Goal: Contribute content: Contribute content

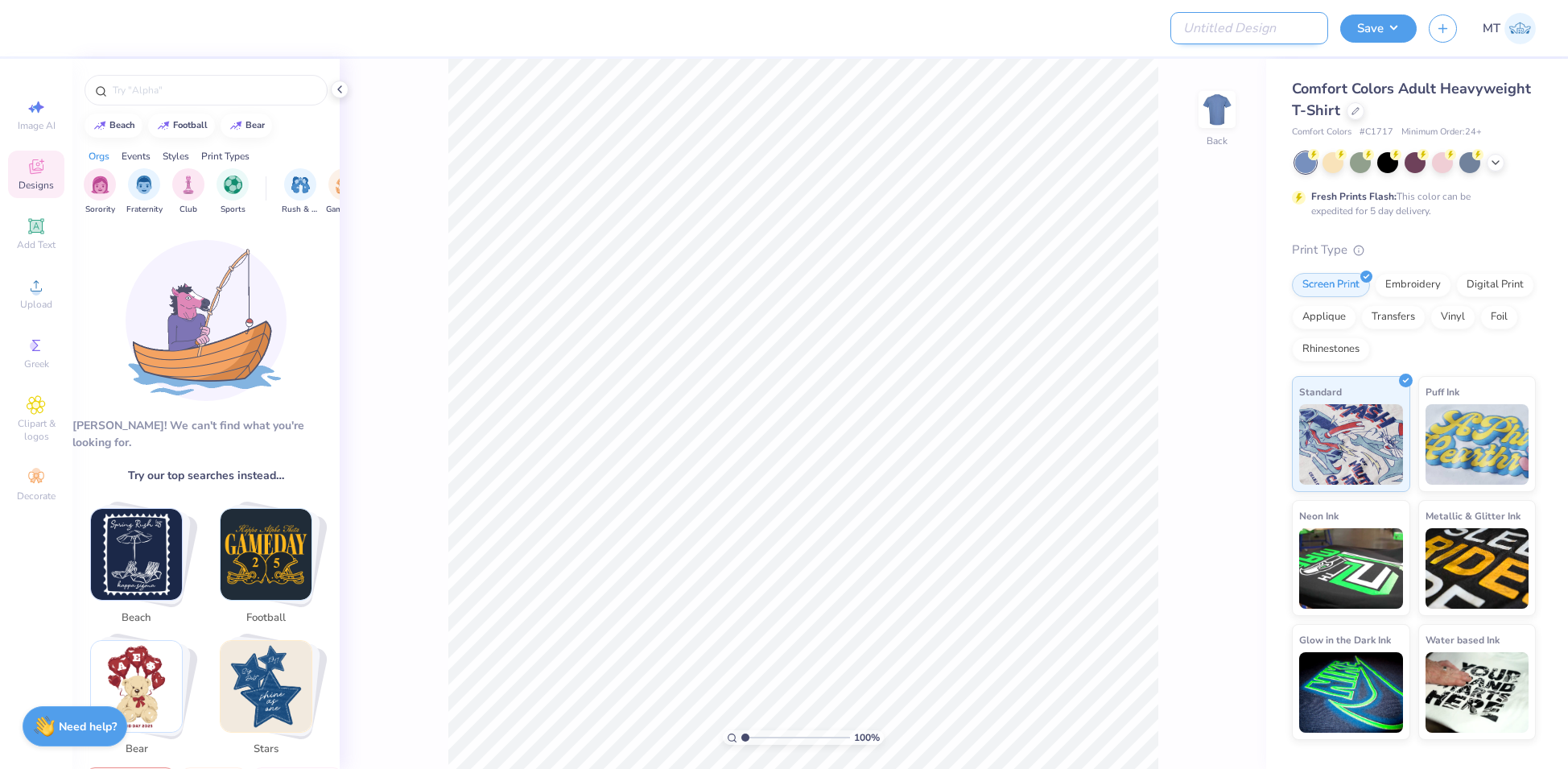
click at [1290, 32] on input "Design Title" at bounding box center [1249, 28] width 158 height 32
paste input "FPS239786"
type input "FPS239786"
click at [1352, 114] on div at bounding box center [1355, 109] width 17 height 17
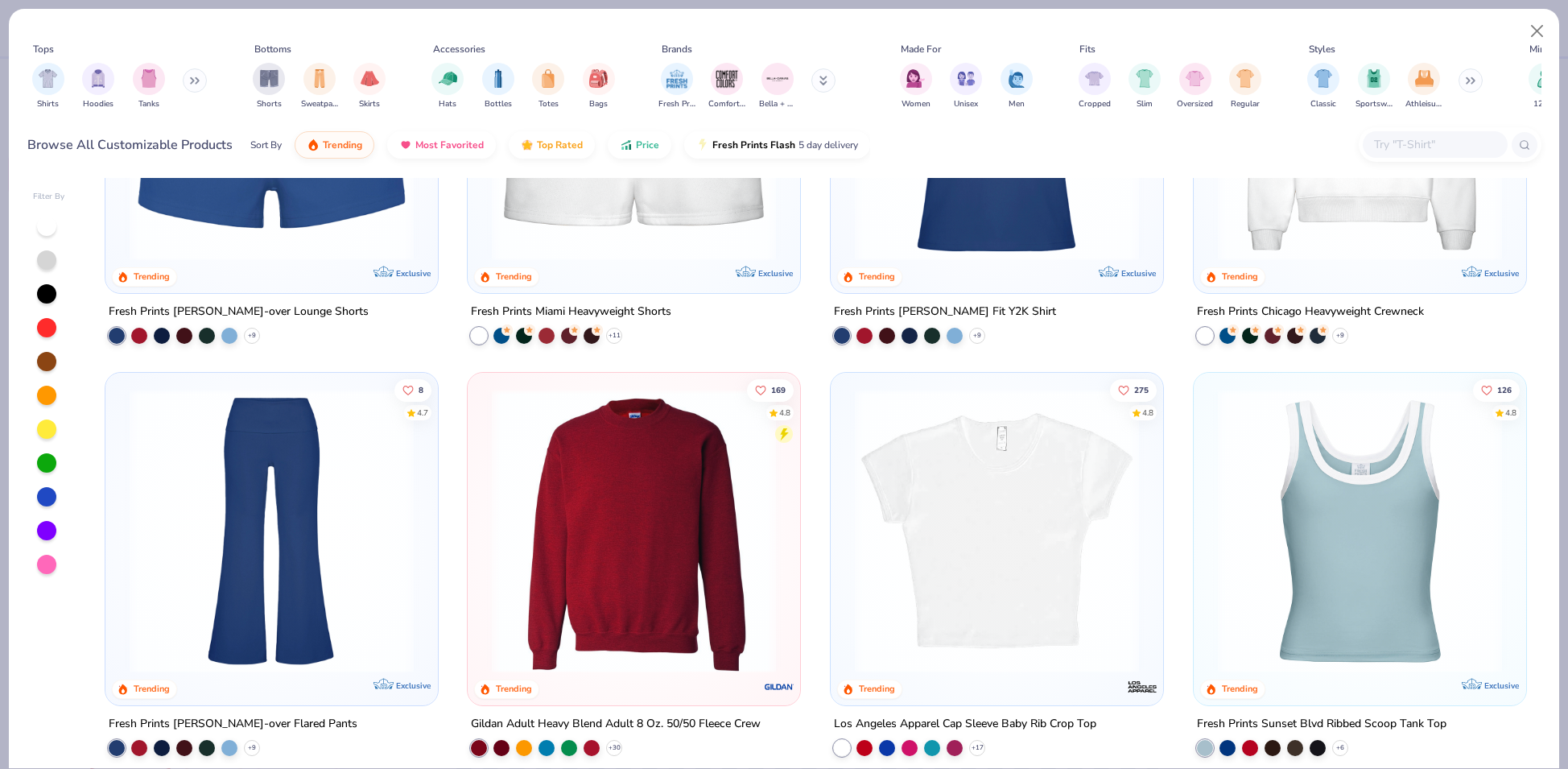
scroll to position [1253, 0]
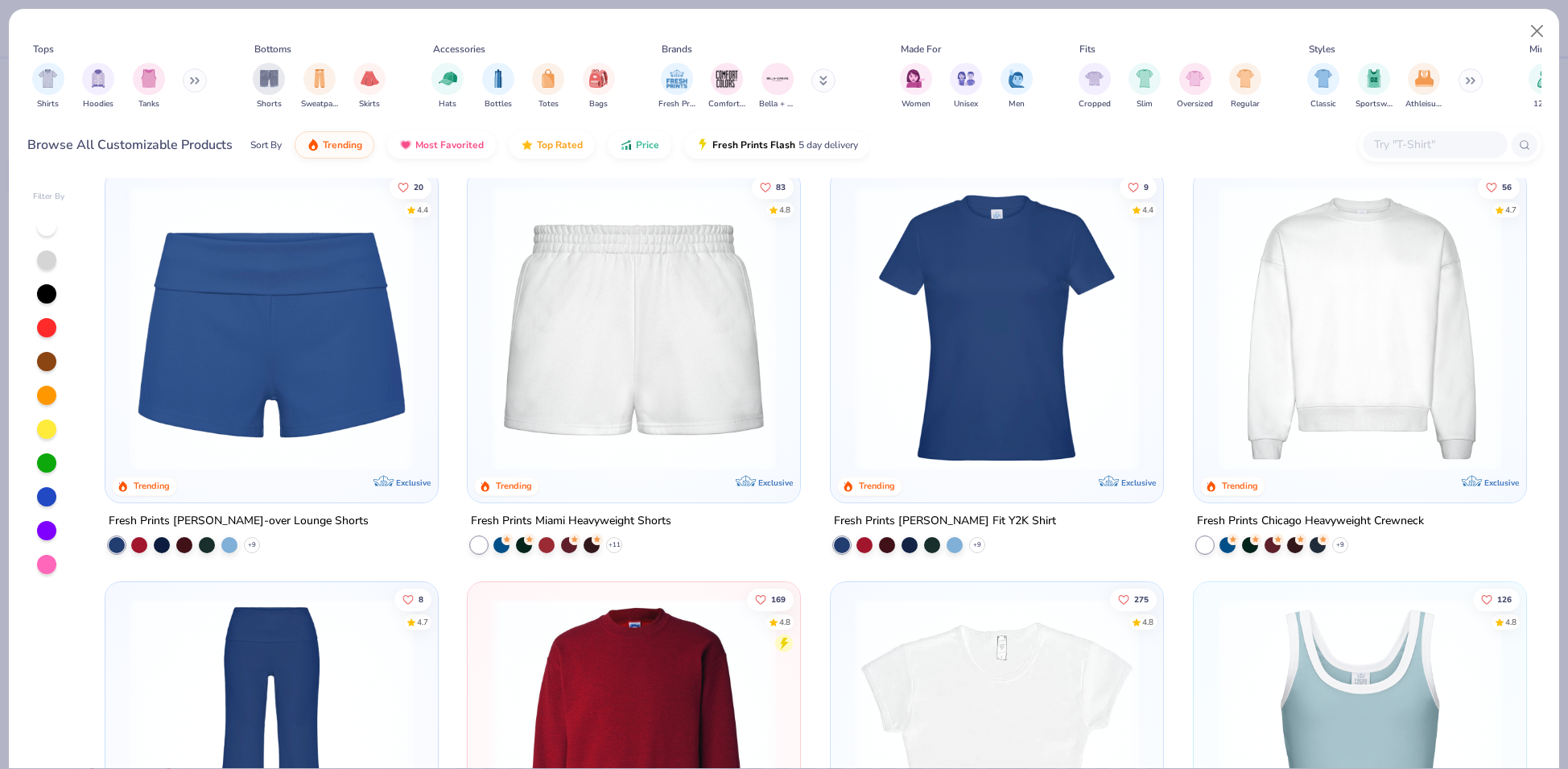
click at [1376, 349] on img at bounding box center [1360, 327] width 300 height 284
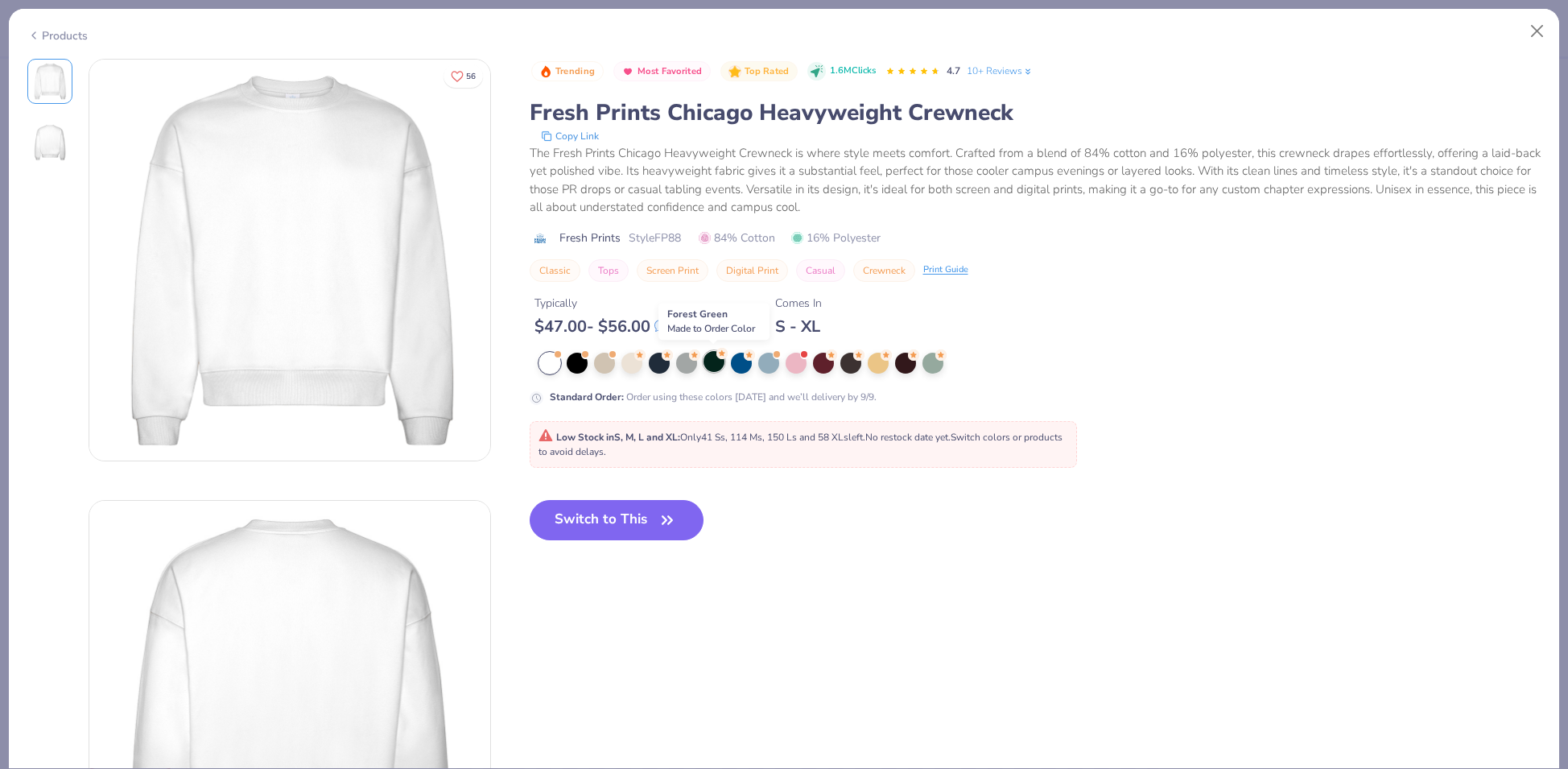
click at [713, 363] on div at bounding box center [713, 361] width 21 height 21
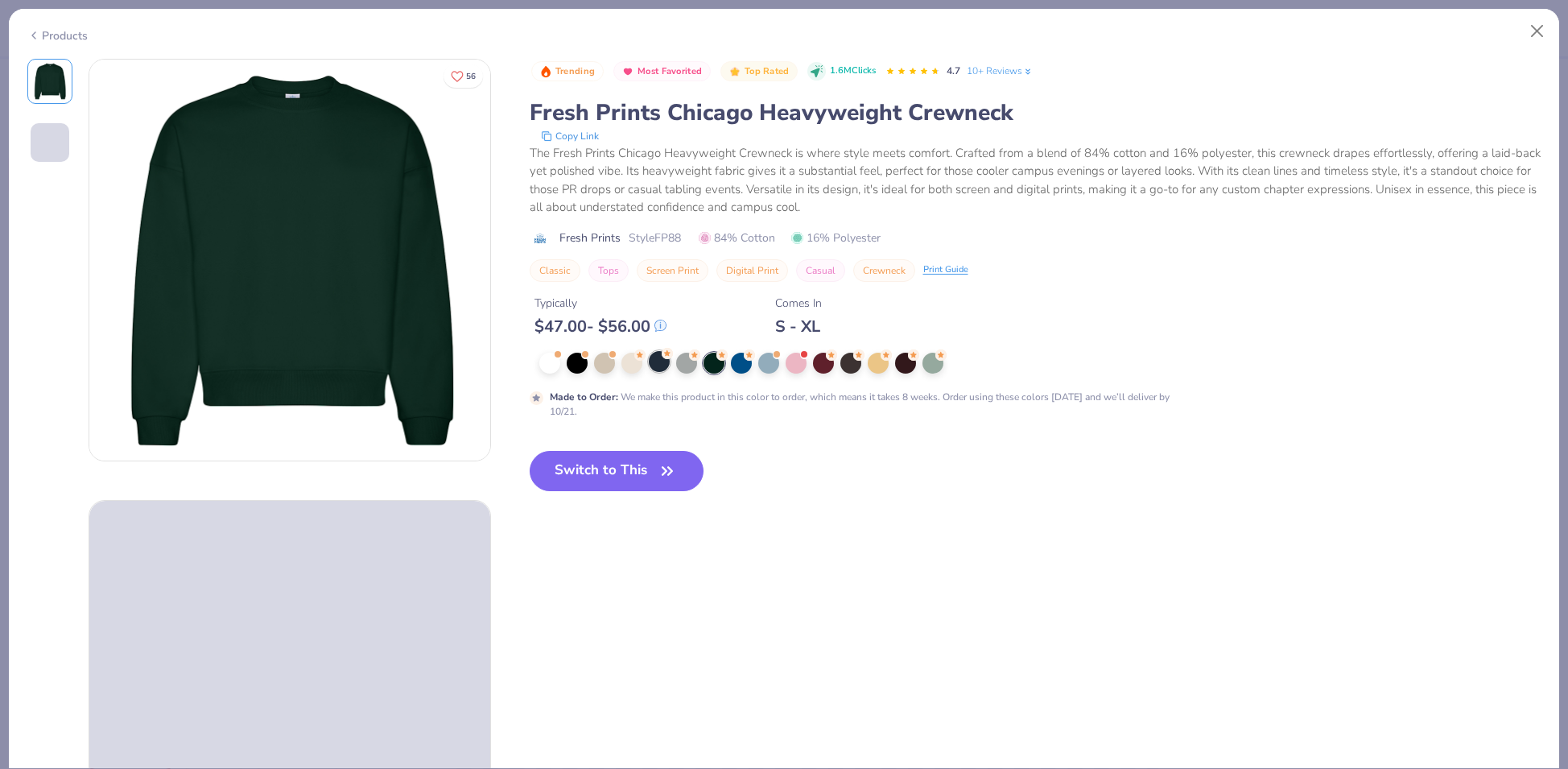
click at [667, 358] on div at bounding box center [659, 361] width 21 height 21
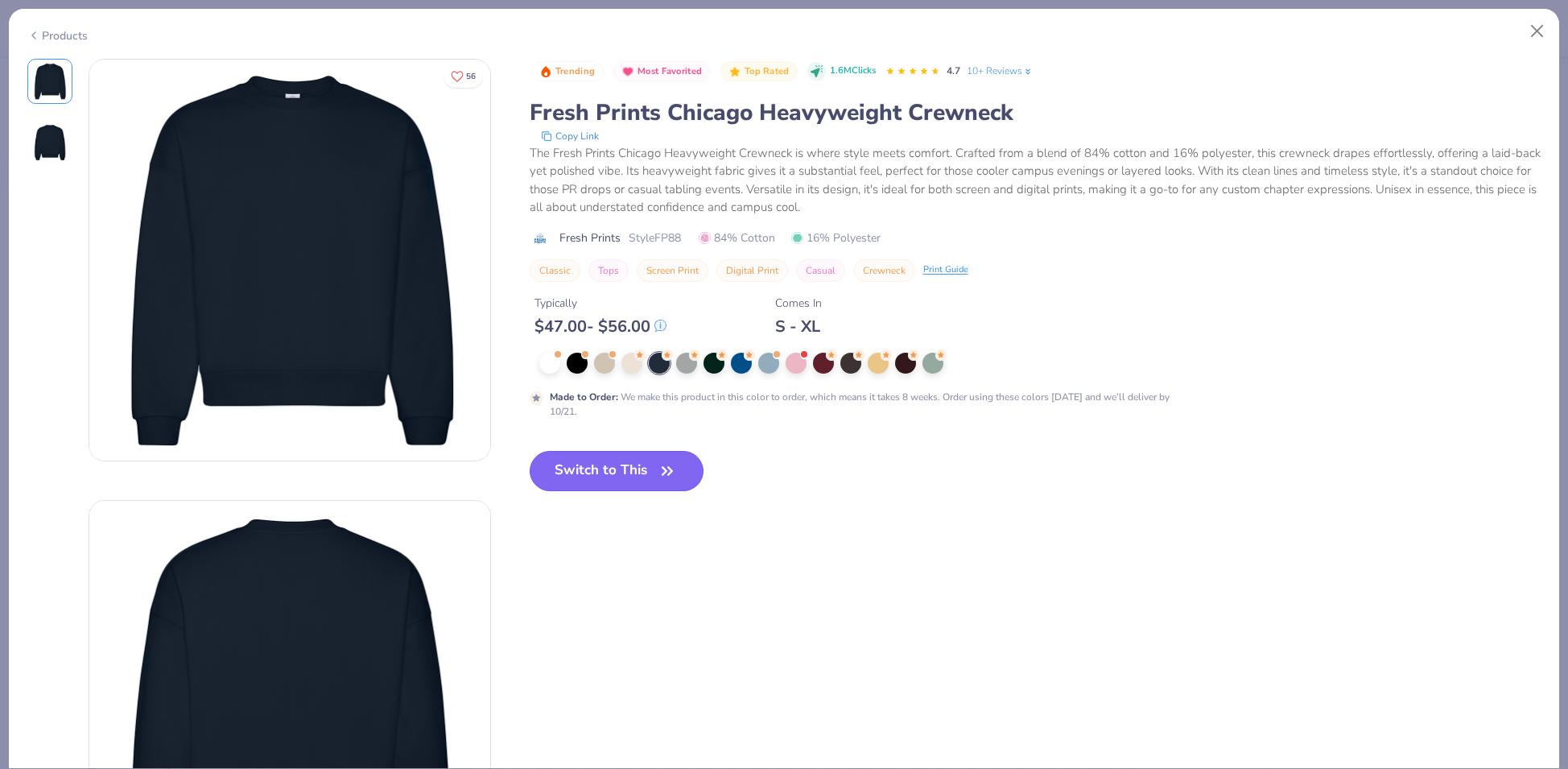
click at [648, 476] on button "Switch to This" at bounding box center [617, 471] width 175 height 40
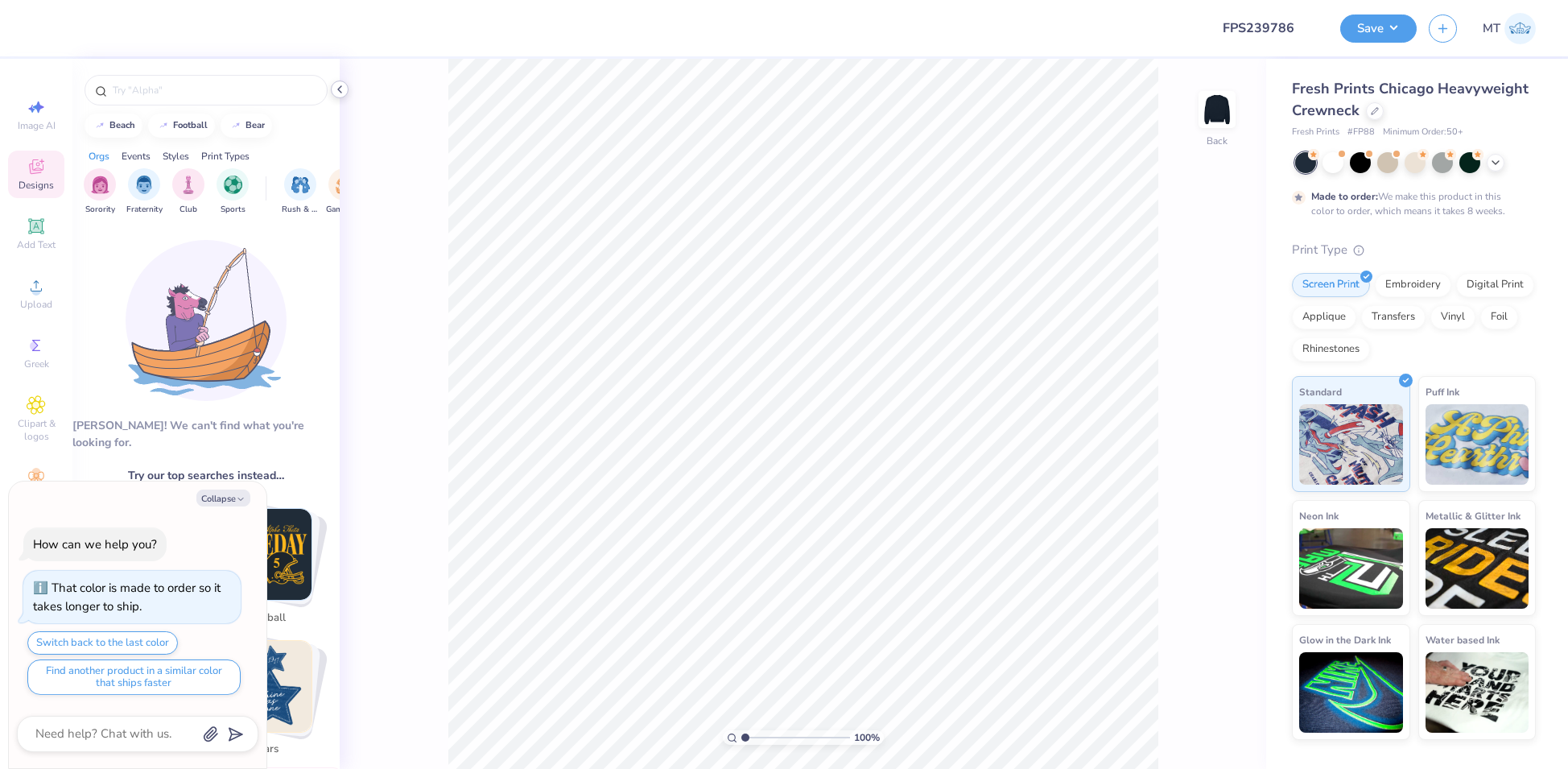
click at [347, 93] on div at bounding box center [340, 89] width 17 height 17
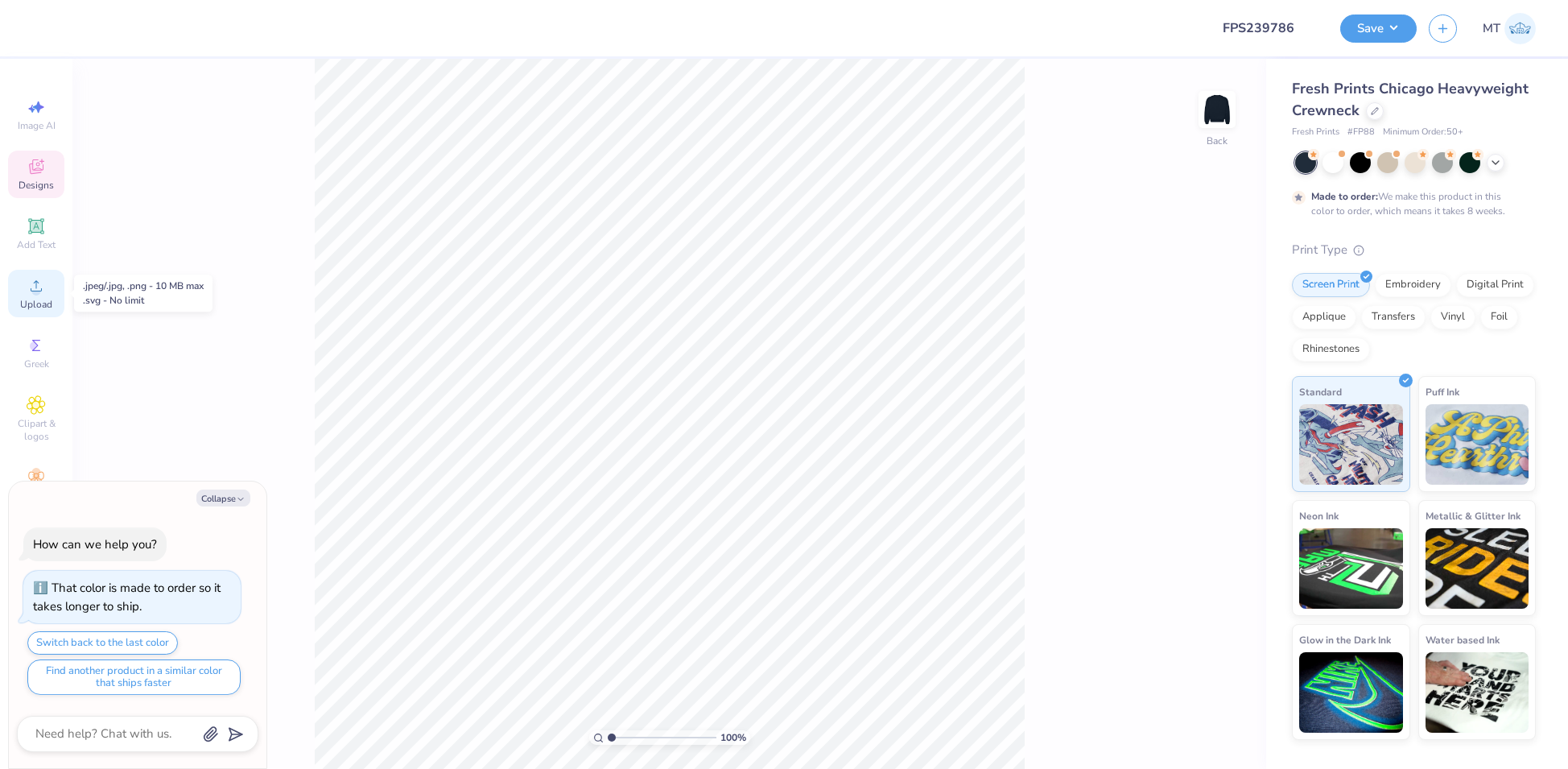
click at [43, 285] on icon at bounding box center [36, 285] width 19 height 19
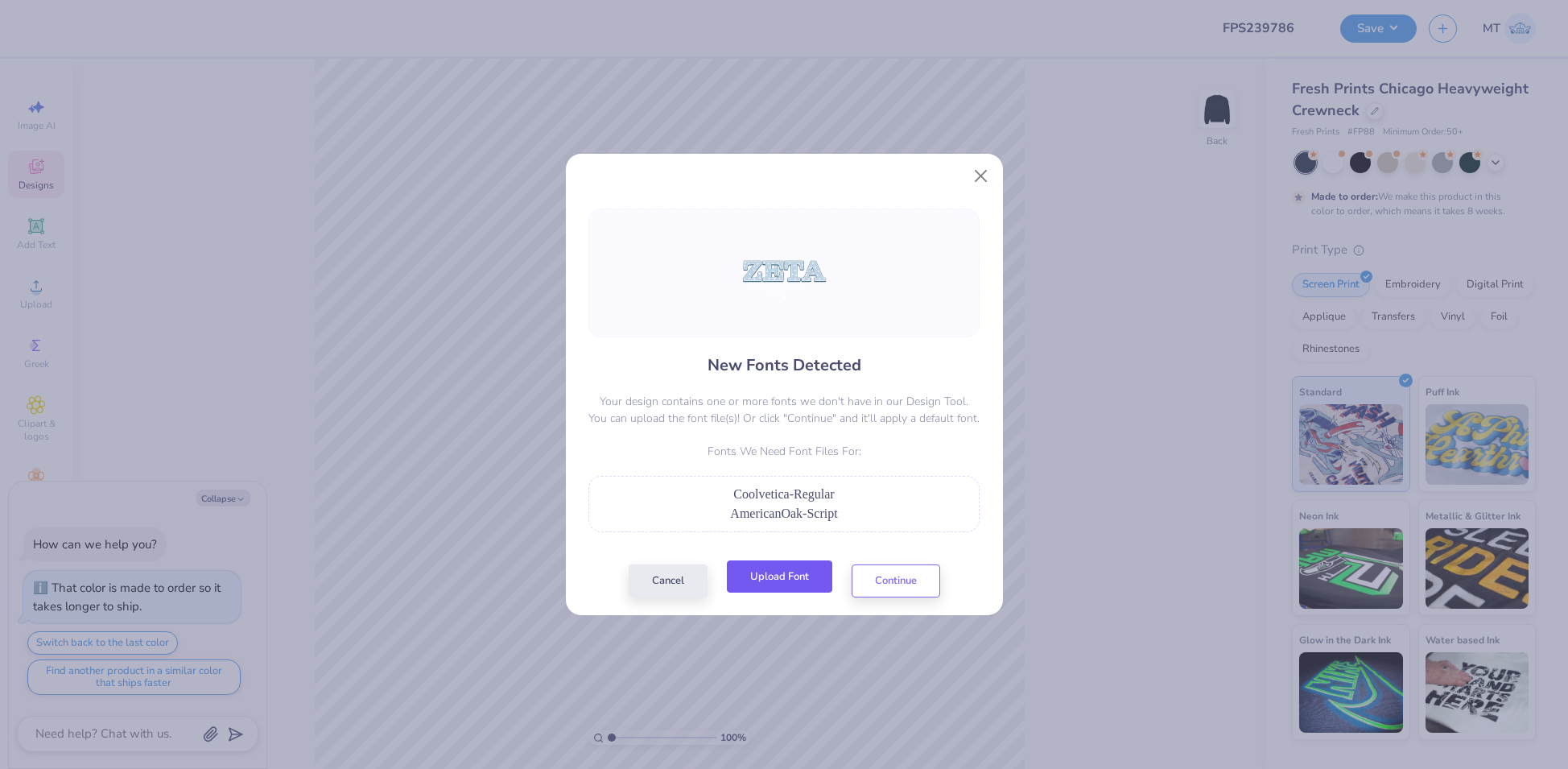
click at [811, 572] on button "Upload Font" at bounding box center [779, 577] width 106 height 33
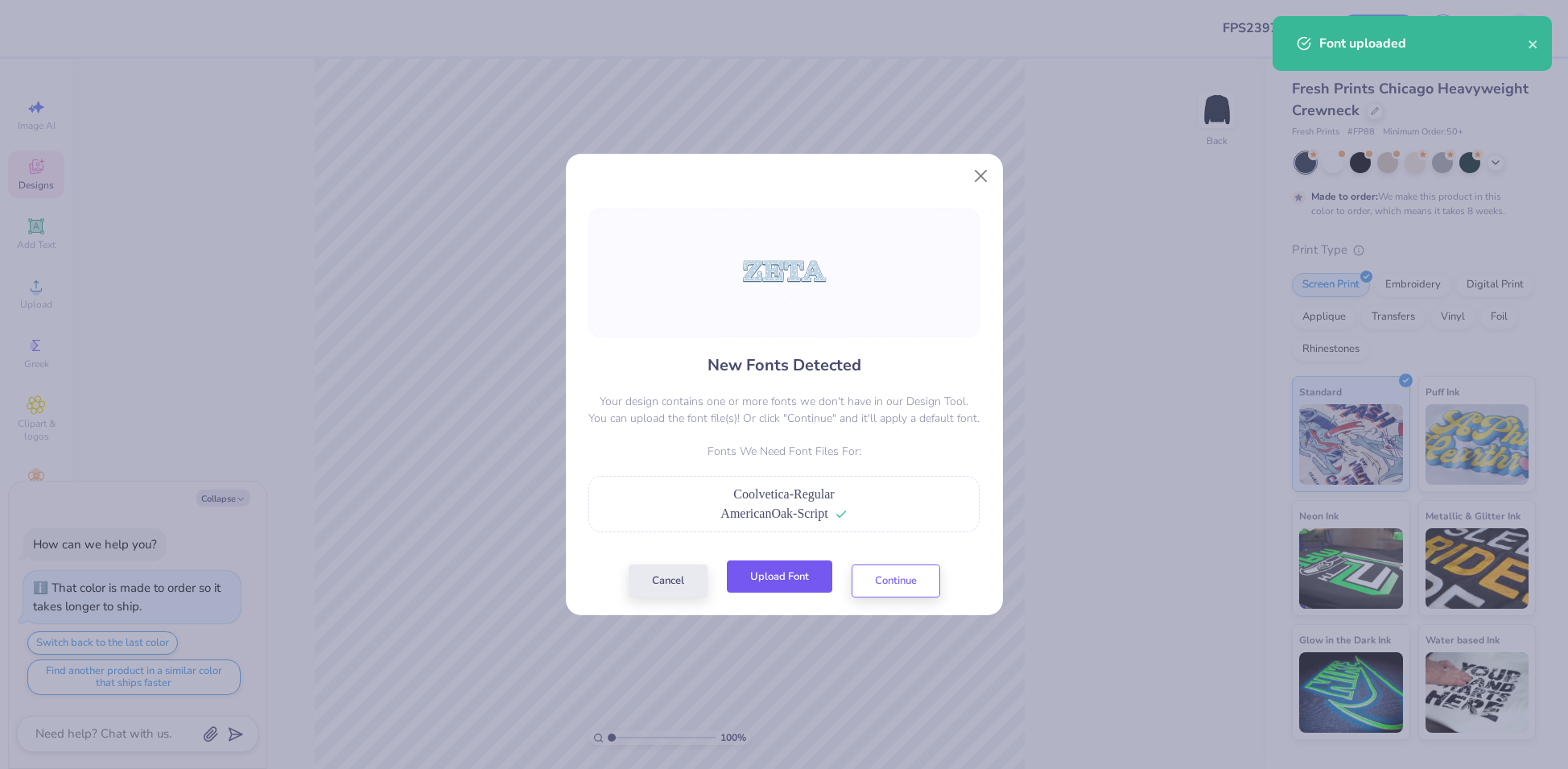
click at [774, 573] on button "Upload Font" at bounding box center [779, 577] width 106 height 33
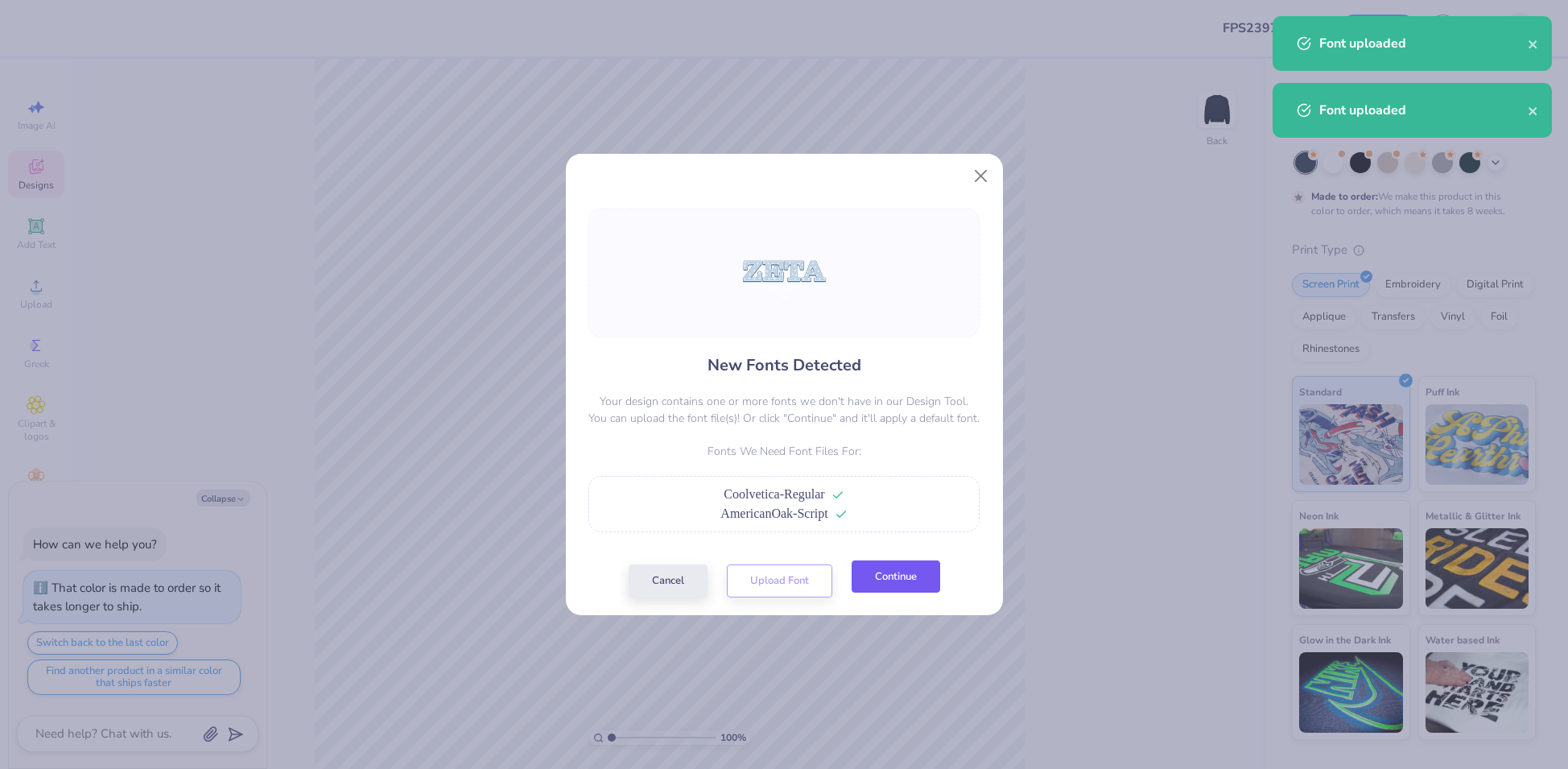
click at [911, 574] on button "Continue" at bounding box center [896, 577] width 88 height 33
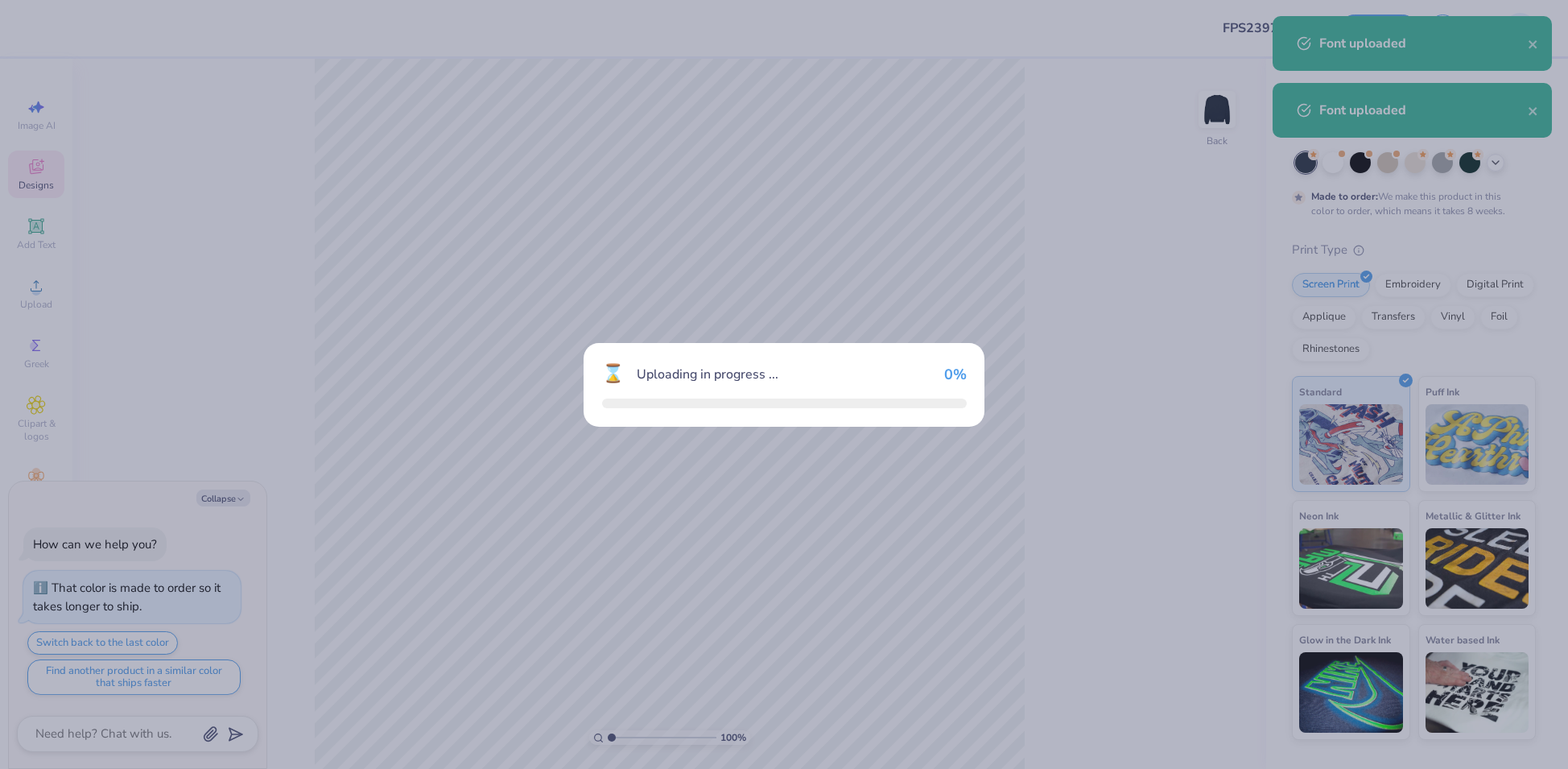
type textarea "x"
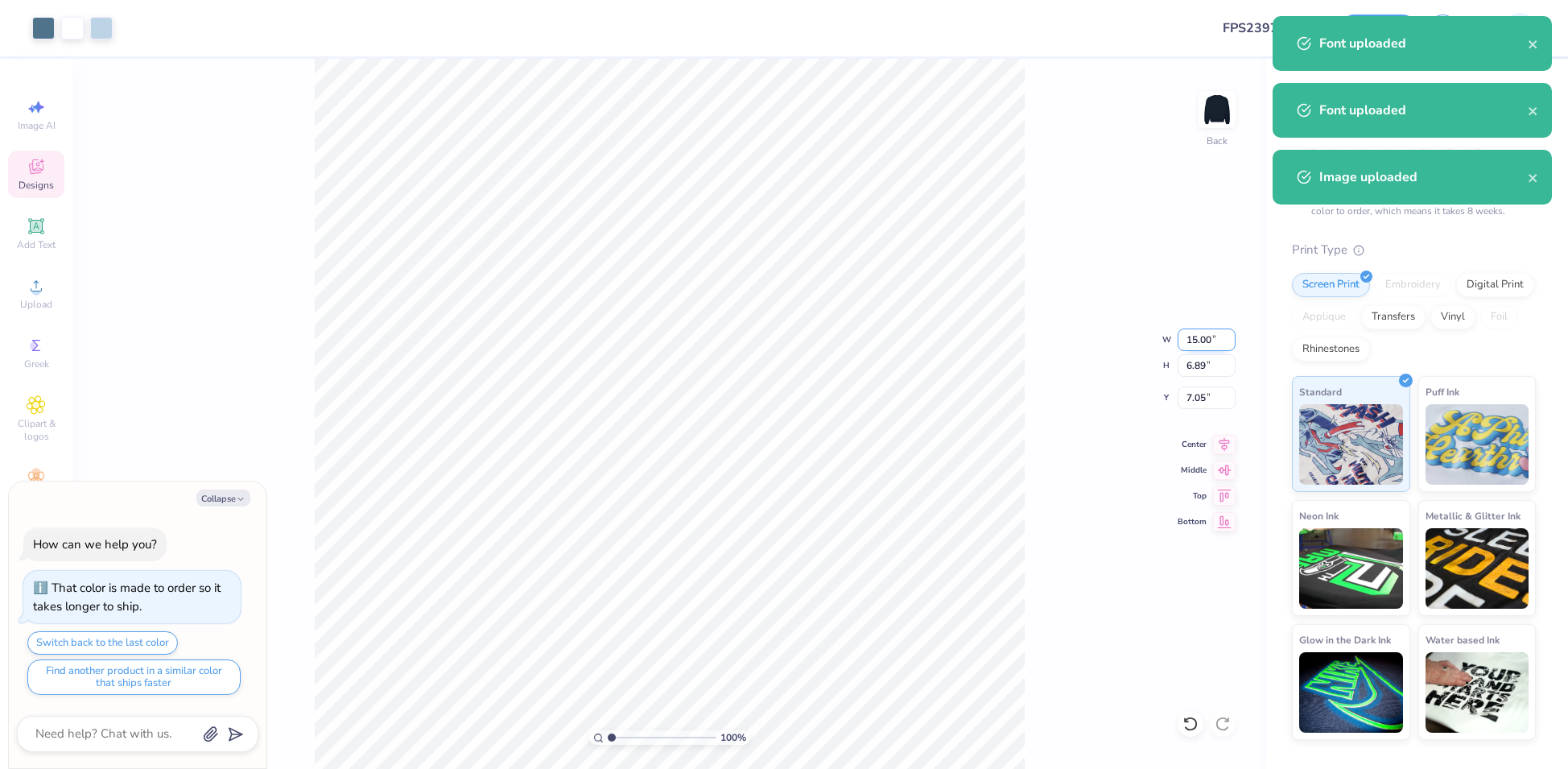
click at [1191, 340] on input "15.00" at bounding box center [1207, 340] width 58 height 22
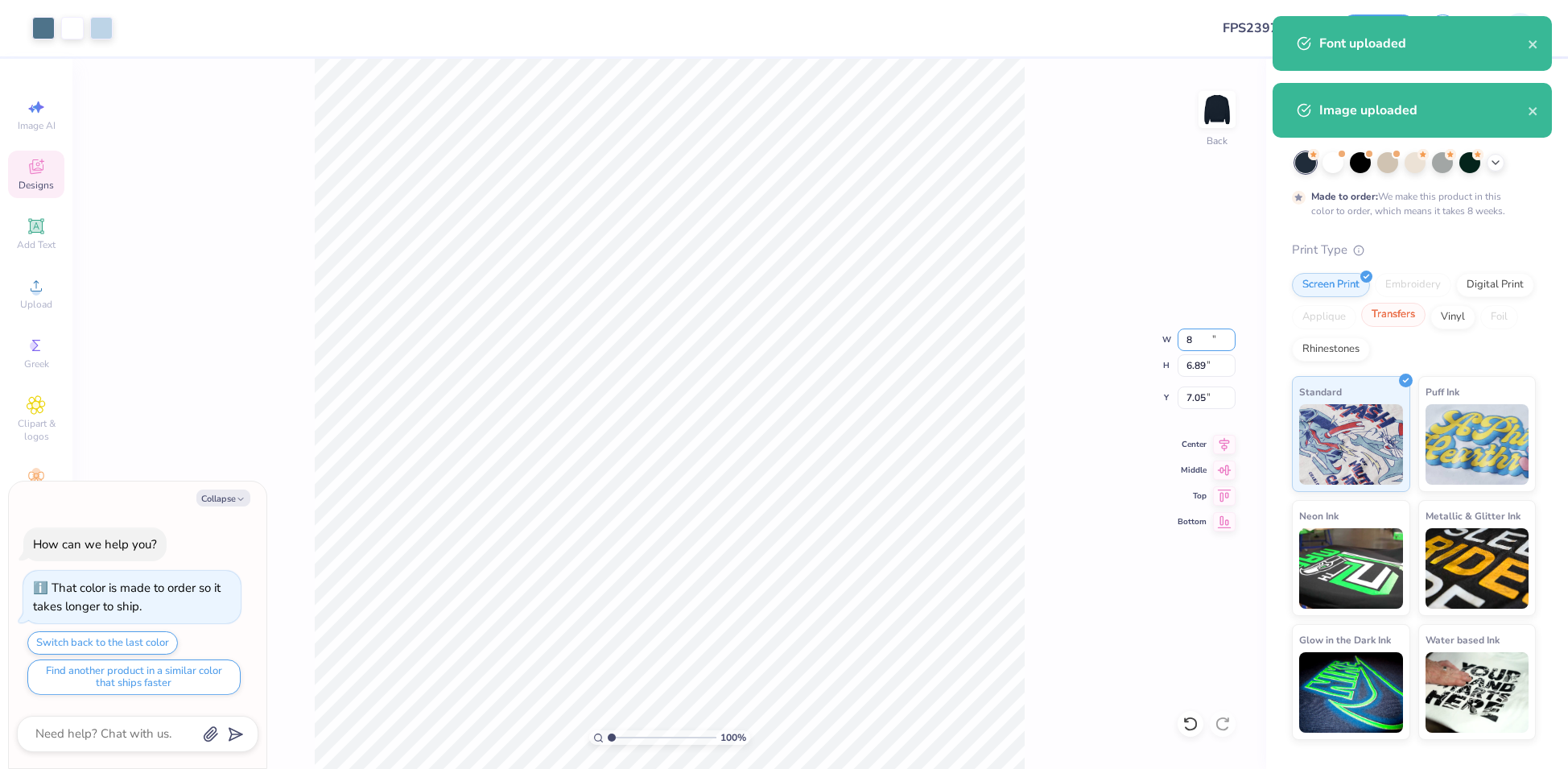
type input "8"
type textarea "x"
type input "8.00"
type input "3.68"
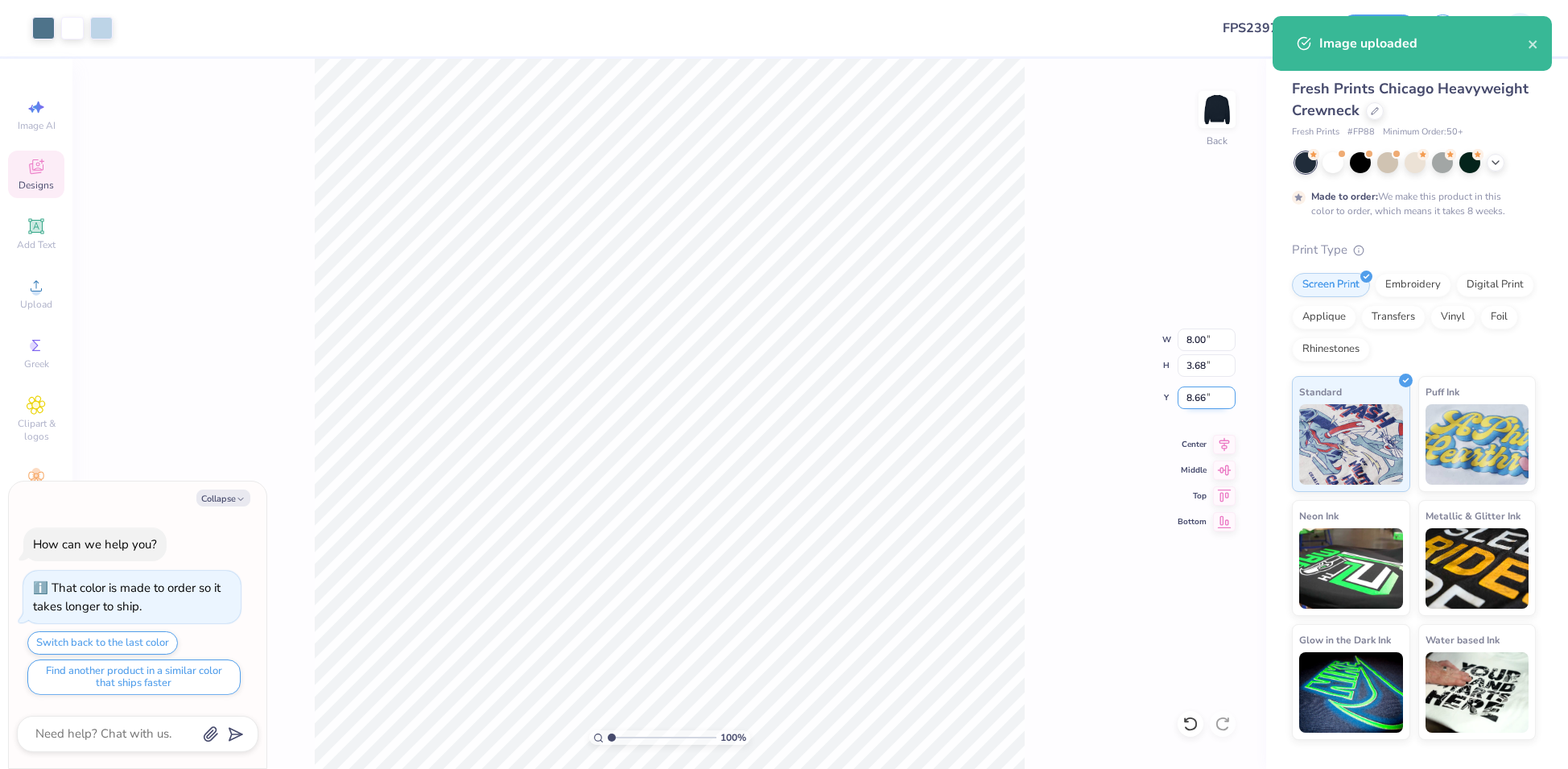
click at [1197, 402] on input "8.66" at bounding box center [1207, 397] width 58 height 22
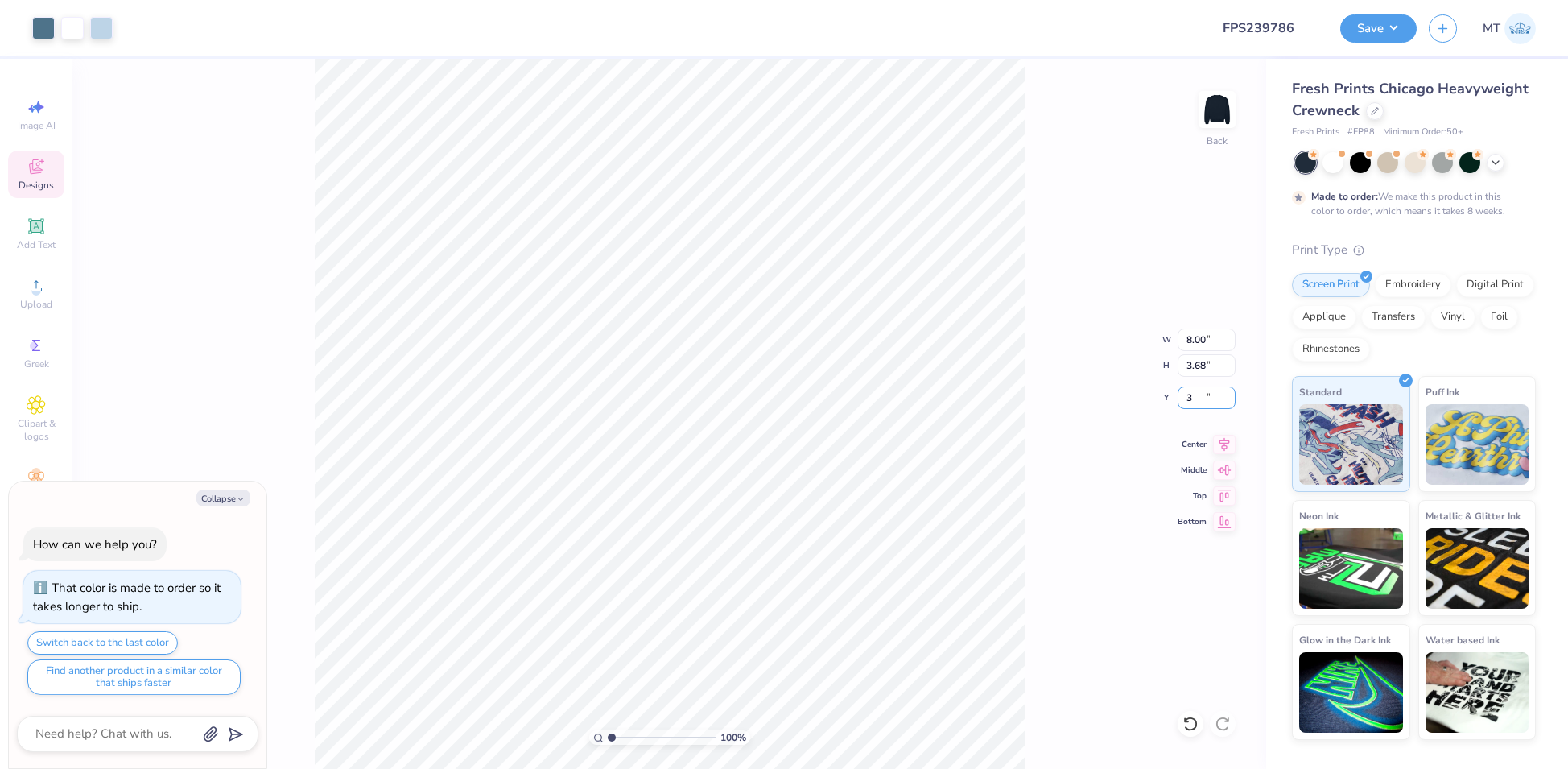
type input "3.00"
type textarea "x"
type input "2.24991255975128"
type textarea "x"
type input "1"
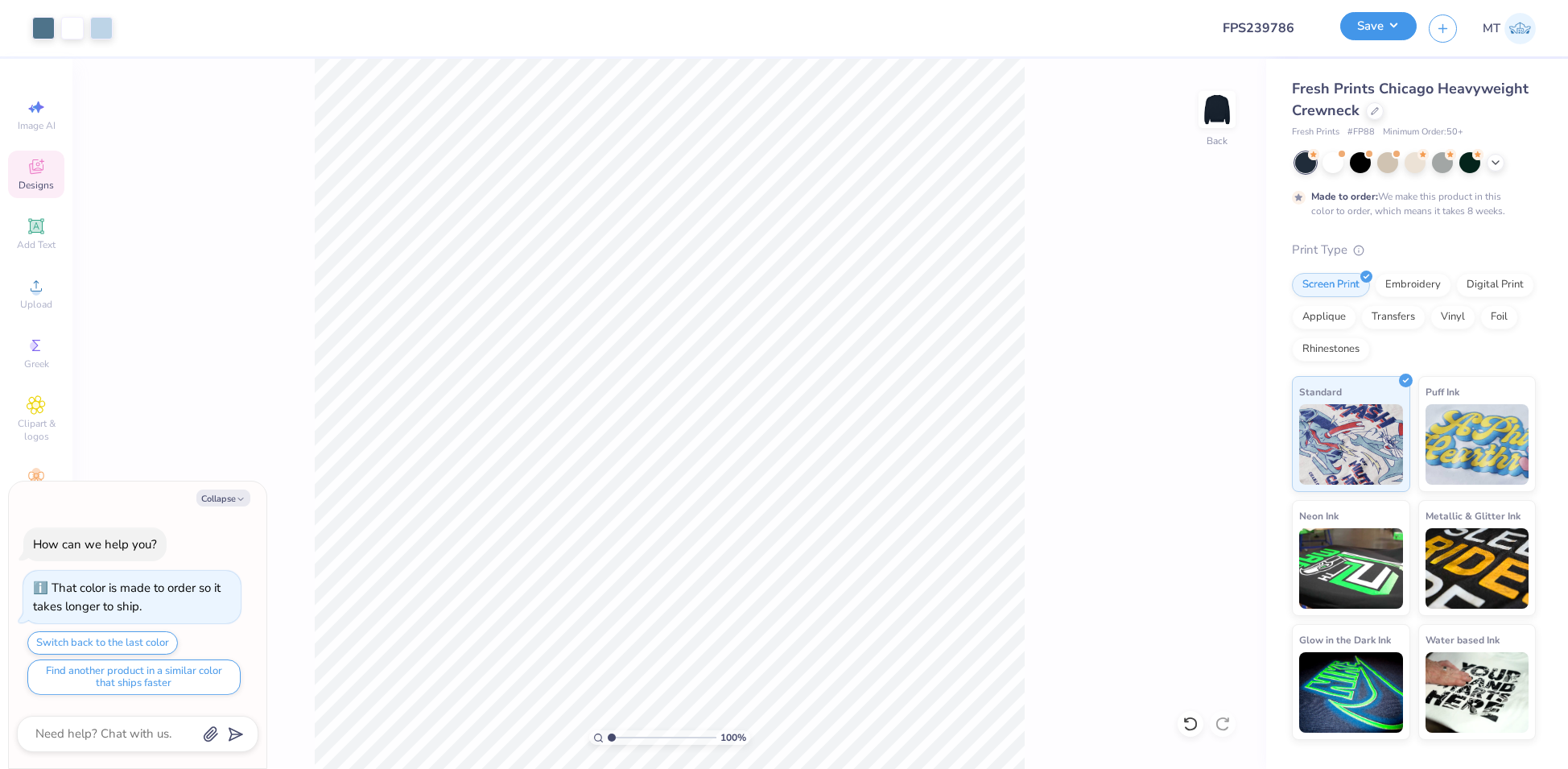
click at [1375, 38] on button "Save" at bounding box center [1378, 27] width 77 height 28
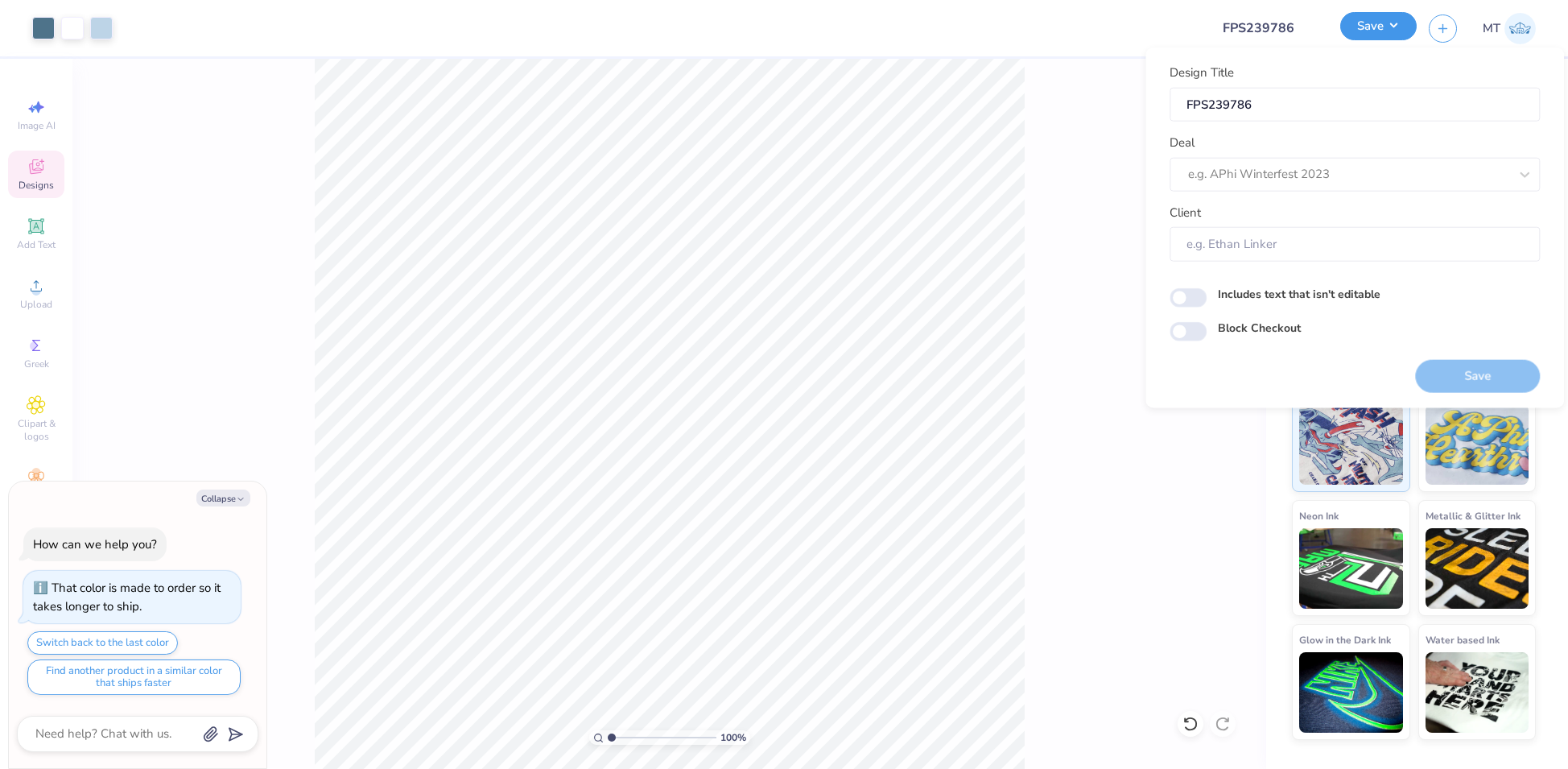
type textarea "x"
click at [1393, 179] on div at bounding box center [1348, 174] width 320 height 22
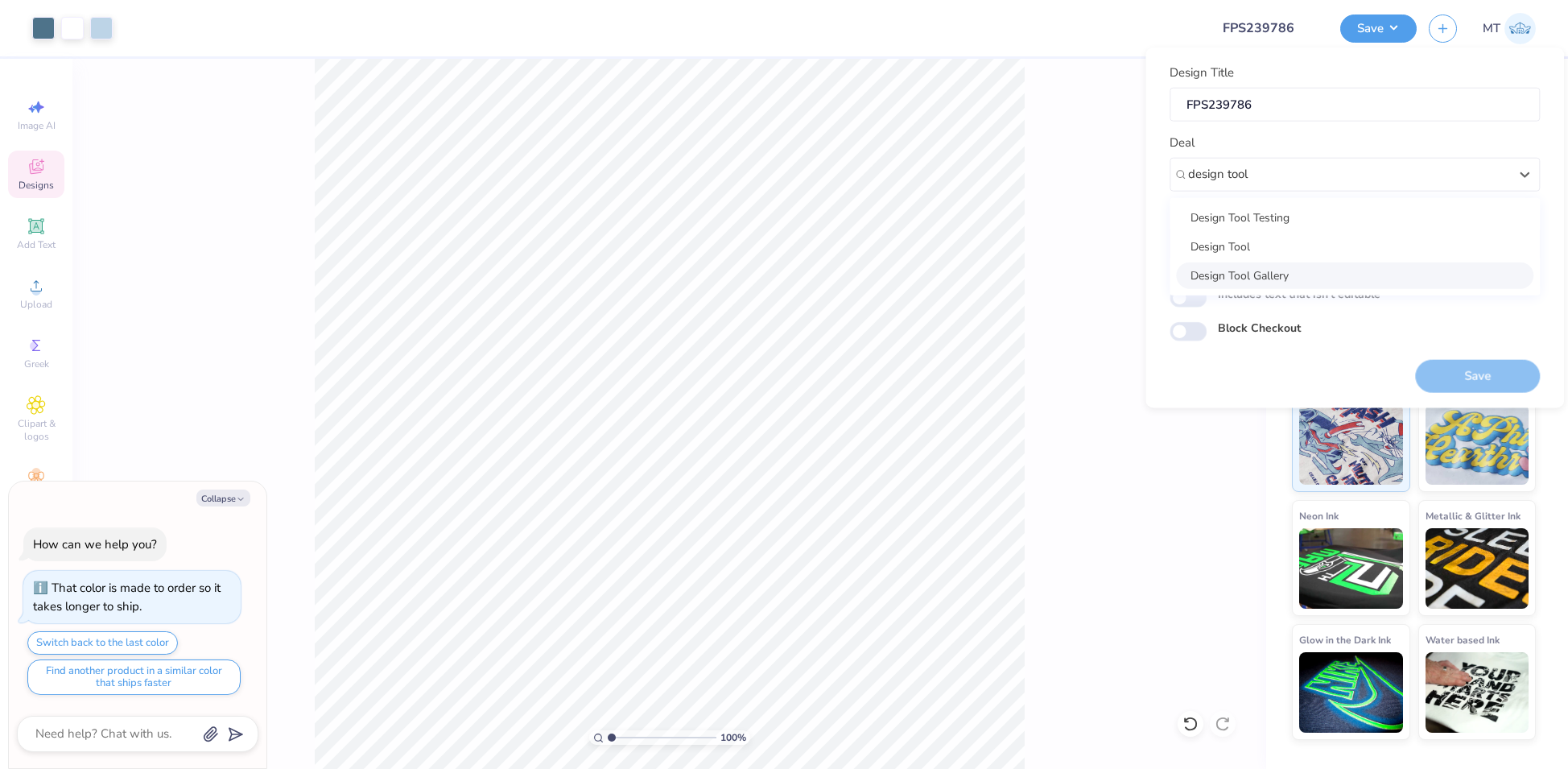
click at [1329, 279] on div "Design Tool Gallery" at bounding box center [1354, 275] width 357 height 27
type input "design tool"
type textarea "x"
type input "Design Tool Gallery User"
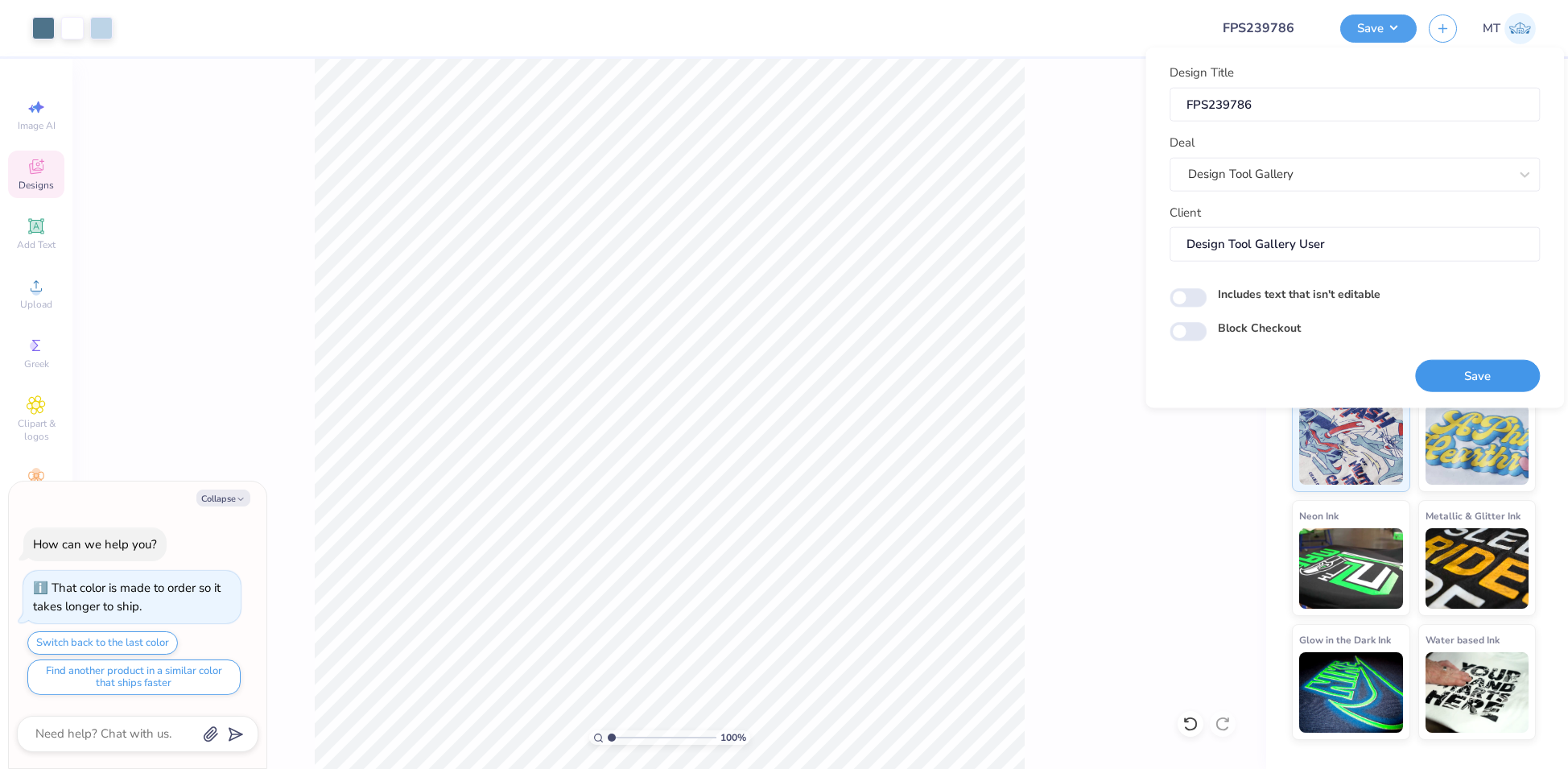
click at [1480, 370] on button "Save" at bounding box center [1477, 375] width 125 height 33
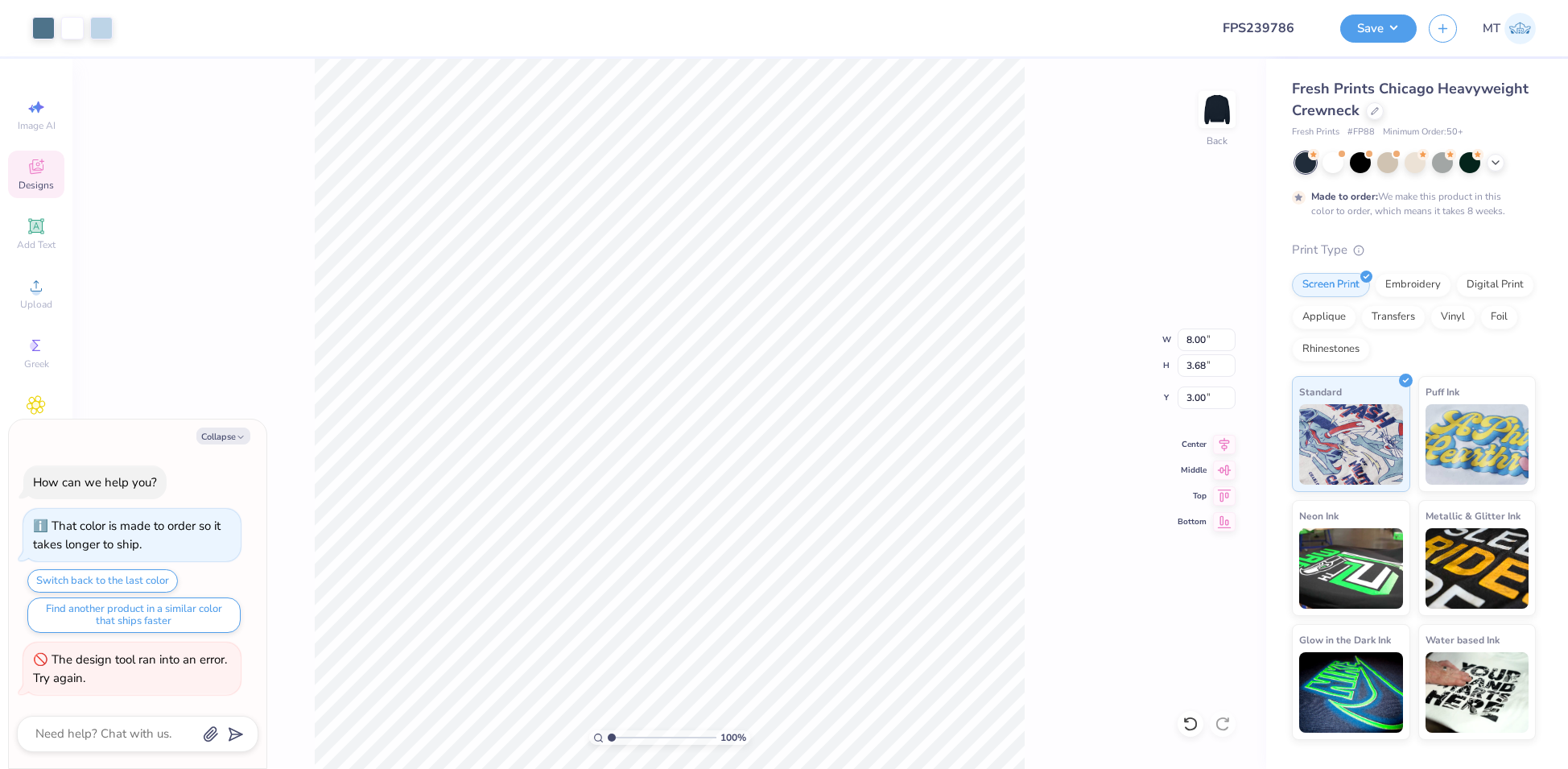
type textarea "x"
type input "1.23366605206835"
type textarea "x"
type input "5.07451127237053"
type textarea "x"
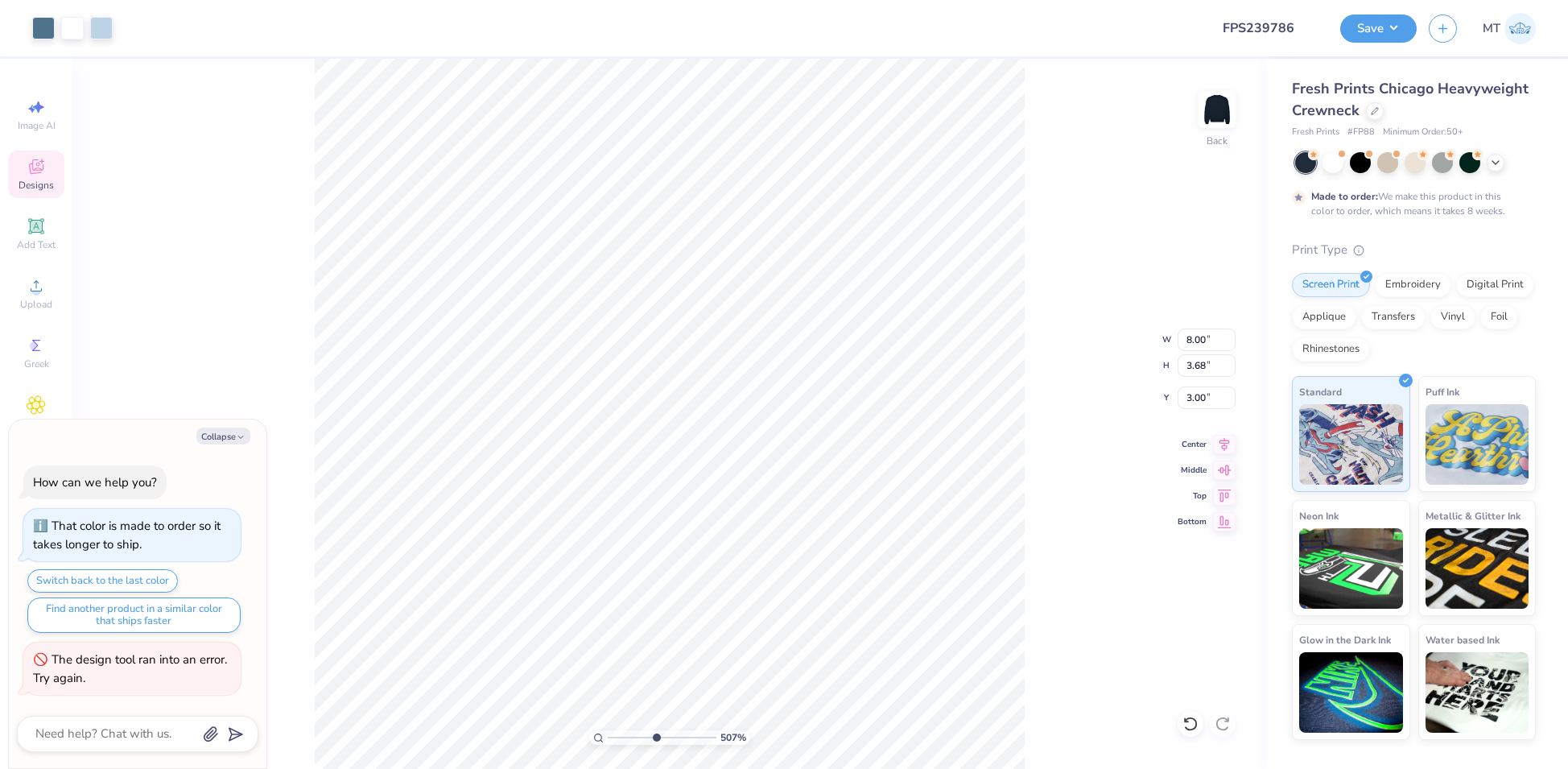
type input "5.07451127237053"
type textarea "x"
type input "1"
click at [1402, 20] on button "Save" at bounding box center [1378, 27] width 77 height 28
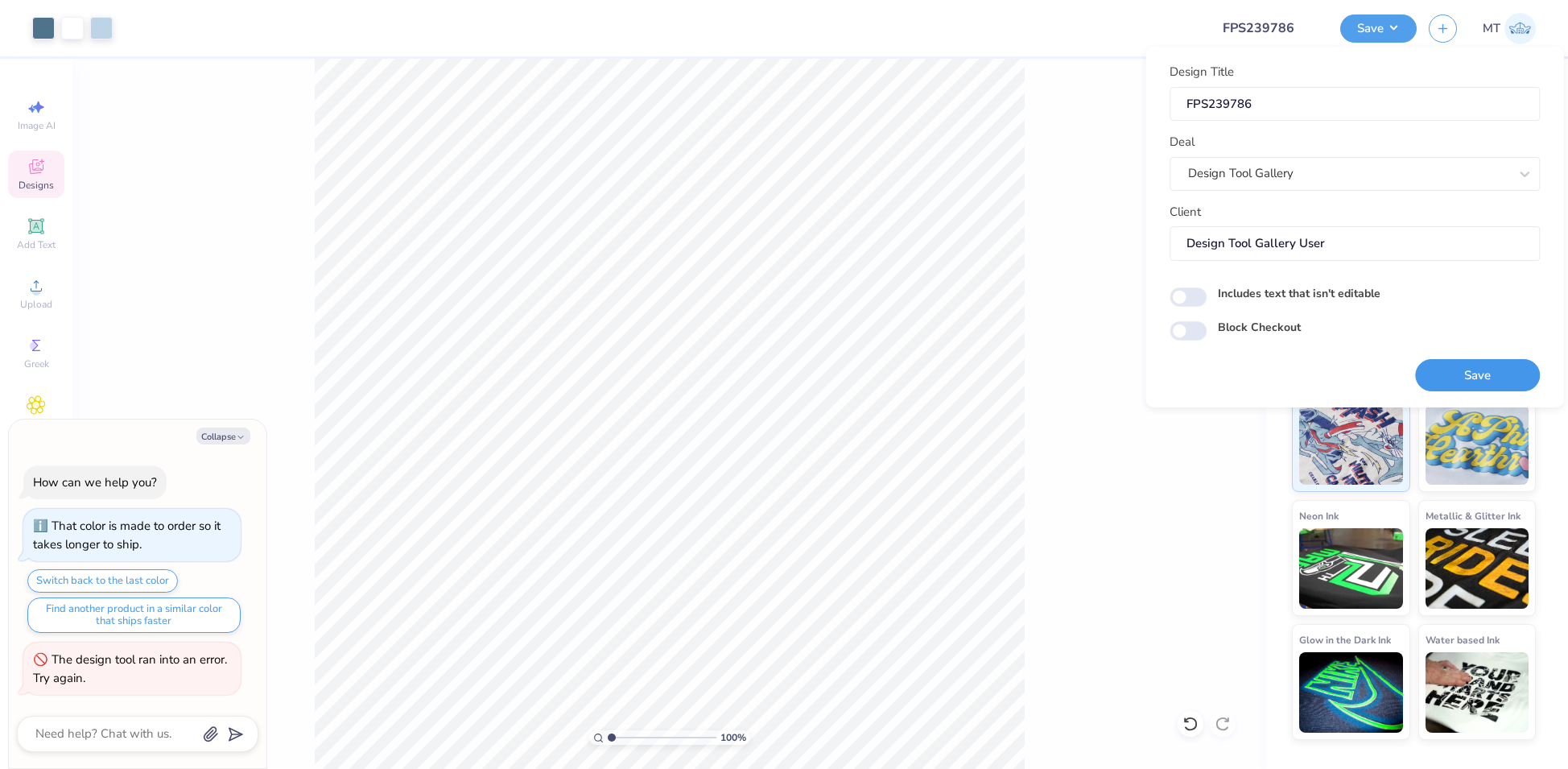
click at [1483, 386] on button "Save" at bounding box center [1477, 375] width 125 height 33
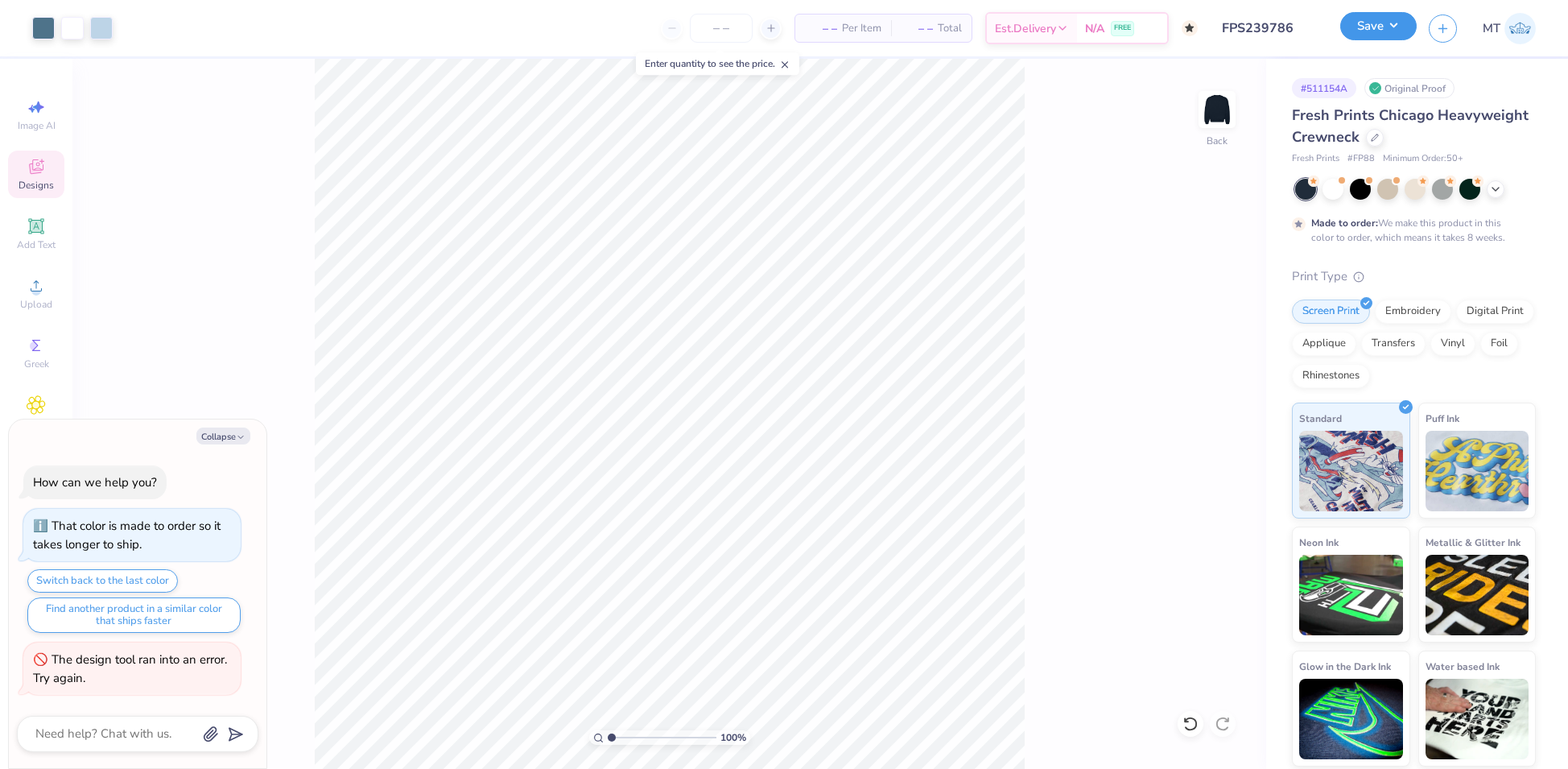
click at [1387, 24] on button "Save" at bounding box center [1378, 27] width 77 height 28
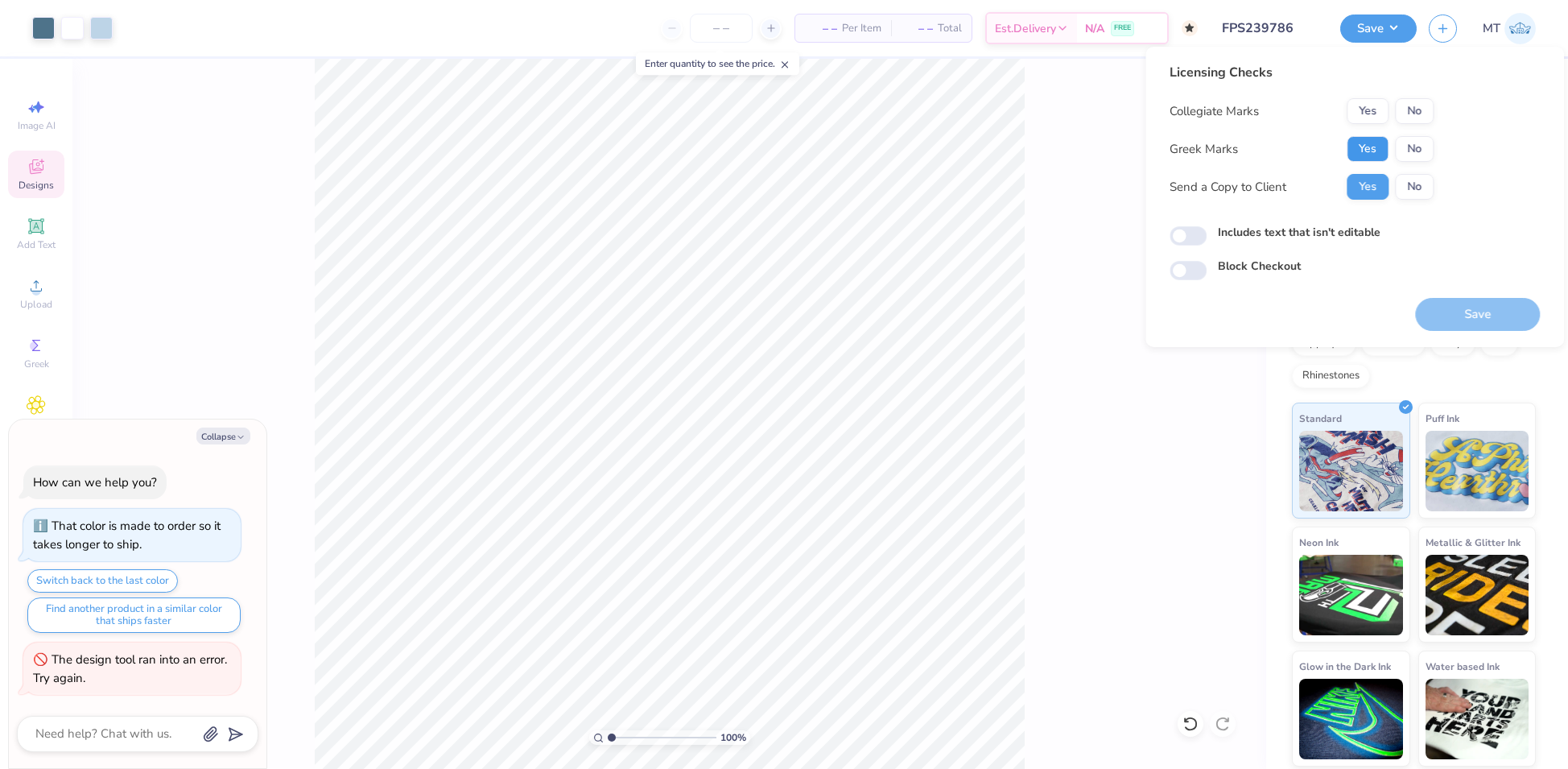
click at [1376, 145] on button "Yes" at bounding box center [1367, 148] width 42 height 26
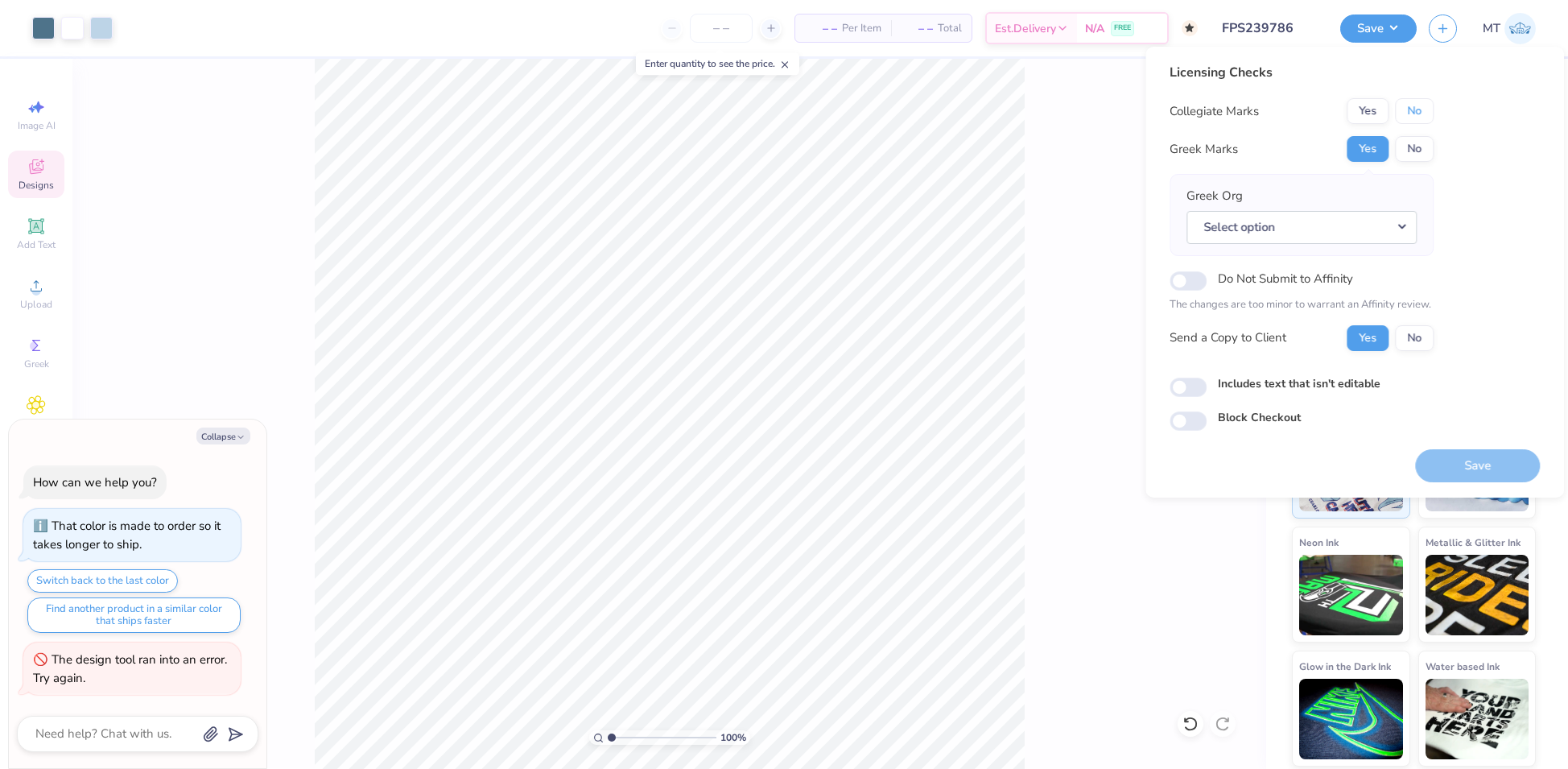
click at [1416, 104] on button "No" at bounding box center [1414, 111] width 38 height 26
click at [1397, 217] on button "Select option" at bounding box center [1302, 227] width 231 height 33
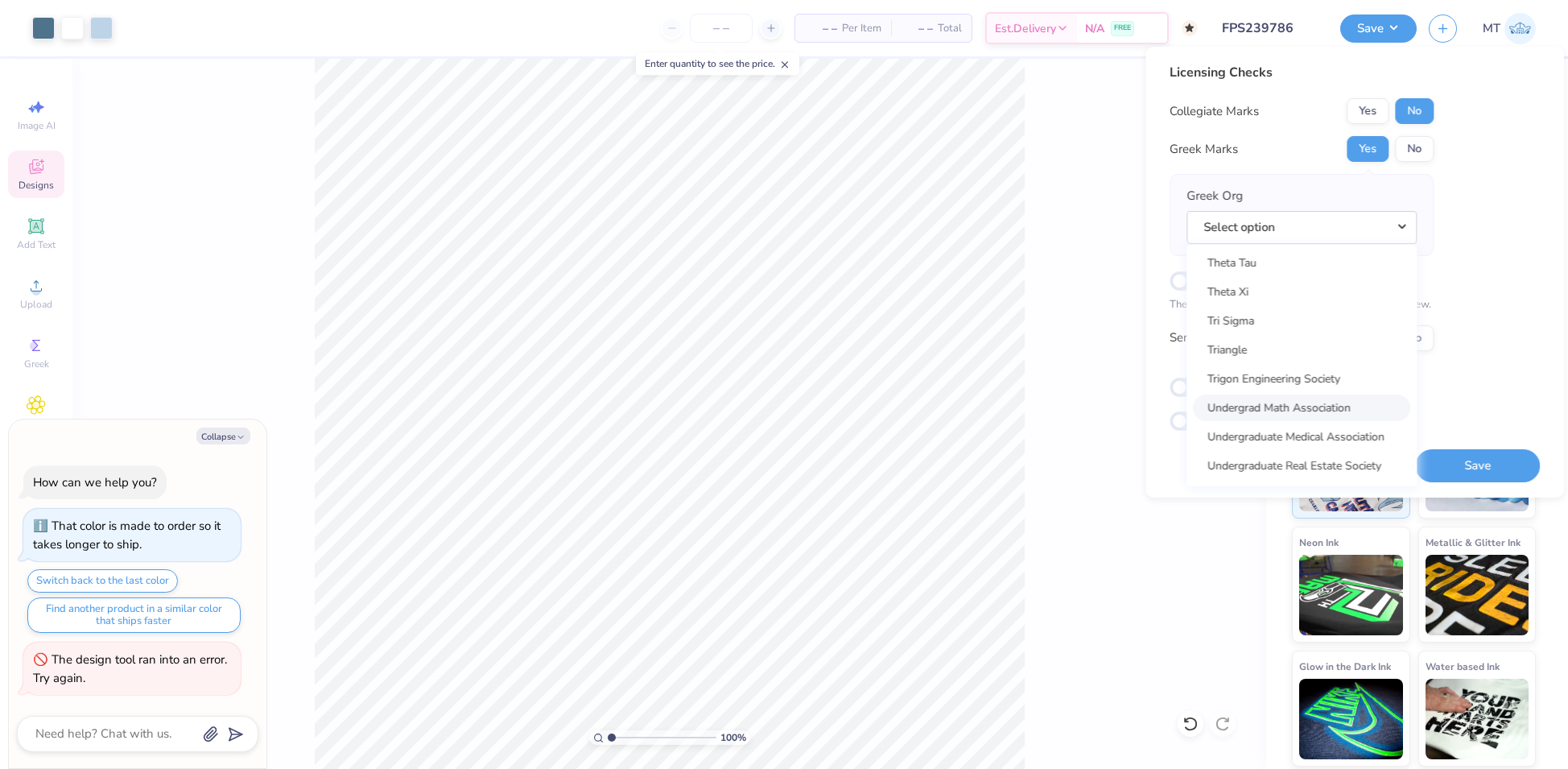
scroll to position [12634, 0]
click at [1283, 343] on link "Zeta Tau Alpha" at bounding box center [1301, 351] width 217 height 27
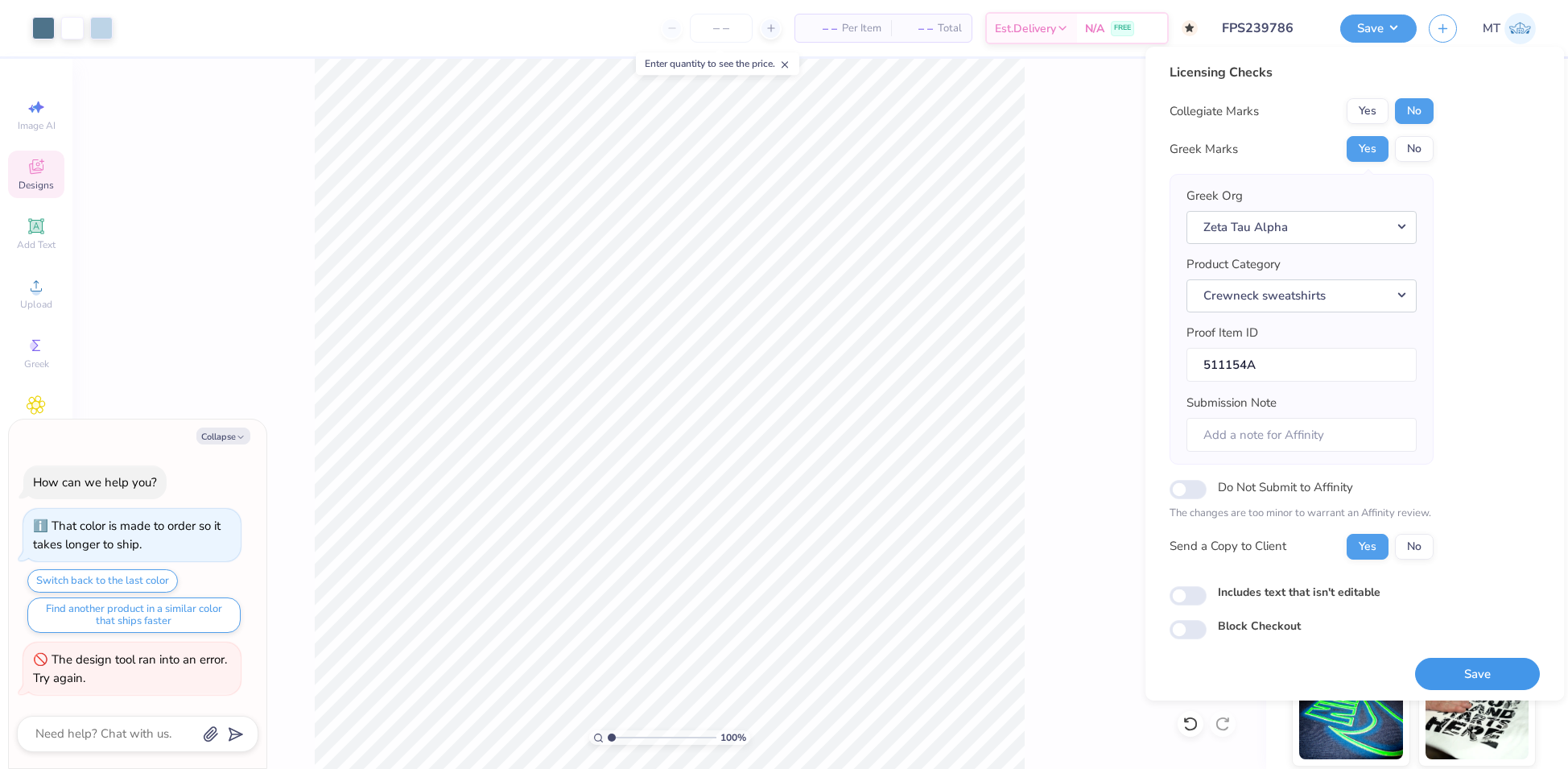
click at [1475, 670] on button "Save" at bounding box center [1477, 674] width 125 height 33
type textarea "x"
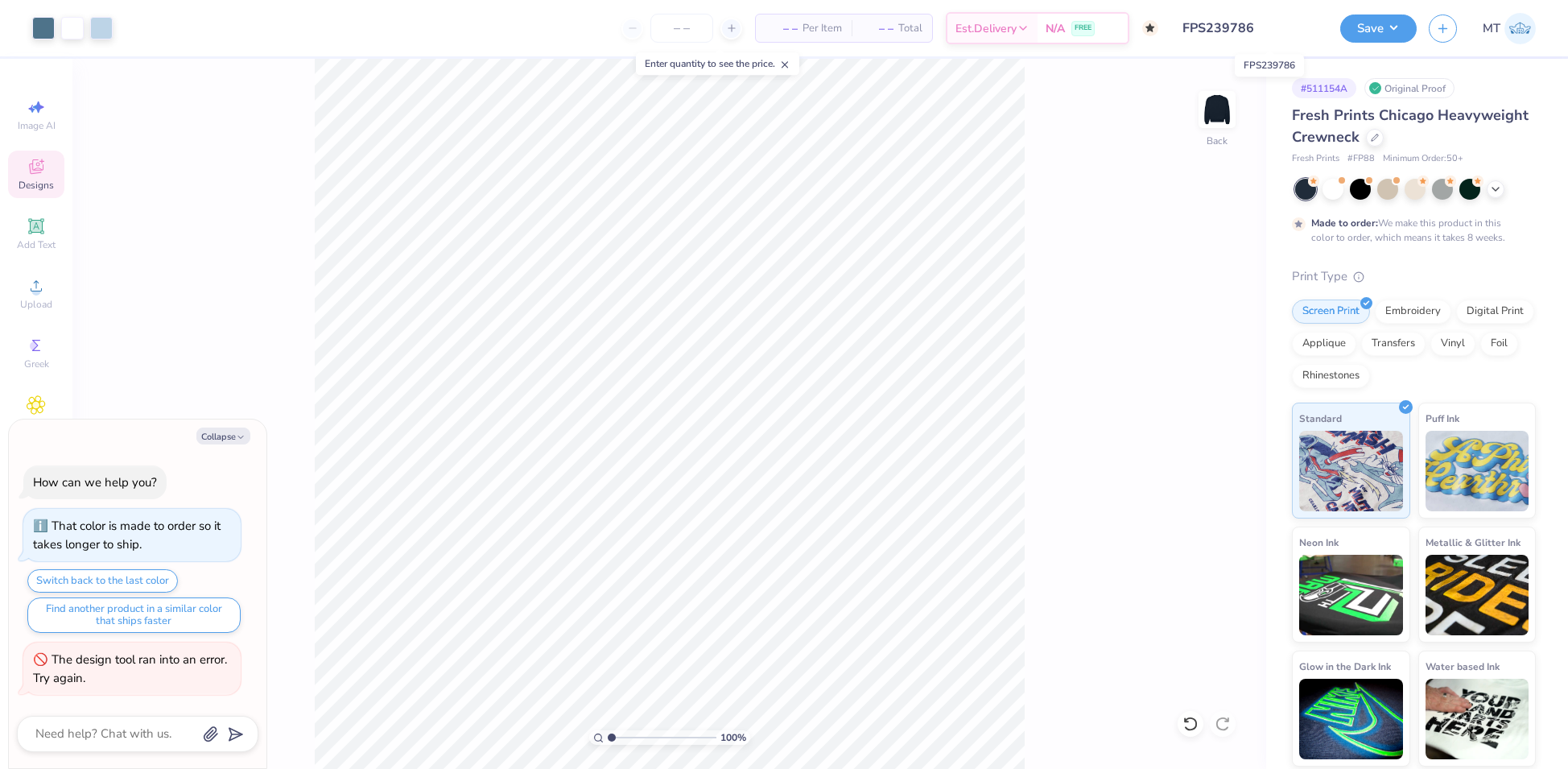
click at [1253, 25] on input "FPS239786" at bounding box center [1249, 28] width 158 height 32
